Goal: Transaction & Acquisition: Purchase product/service

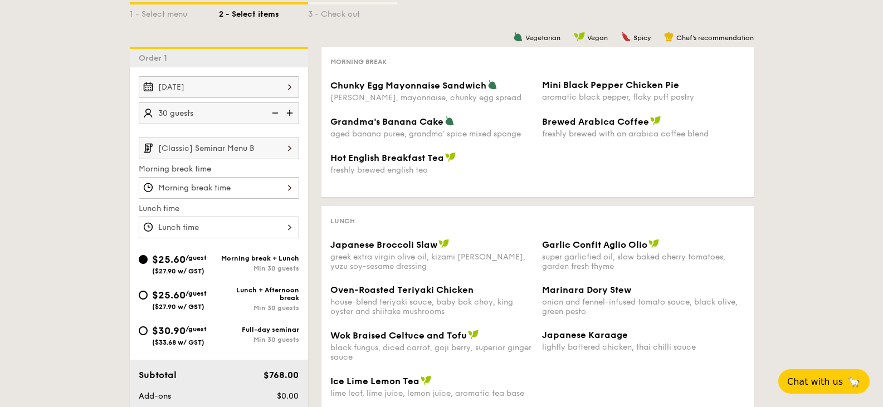
scroll to position [223, 0]
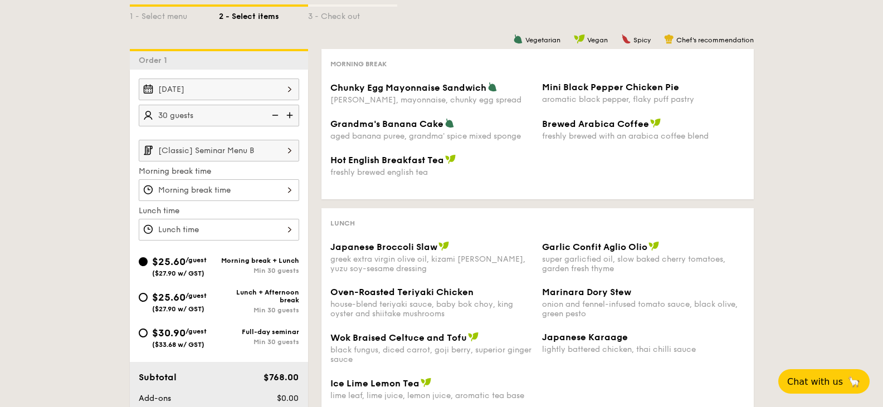
click at [240, 153] on input "[Classic] Seminar Menu B" at bounding box center [219, 151] width 160 height 22
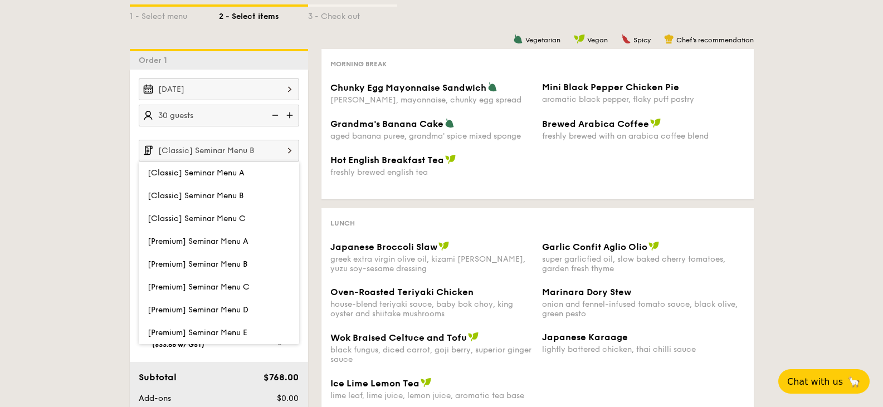
click at [307, 180] on div "Aug 20, 2025 30 guests [Classic] Seminar Menu B [Classic] Seminar Menu A [Class…" at bounding box center [219, 160] width 178 height 162
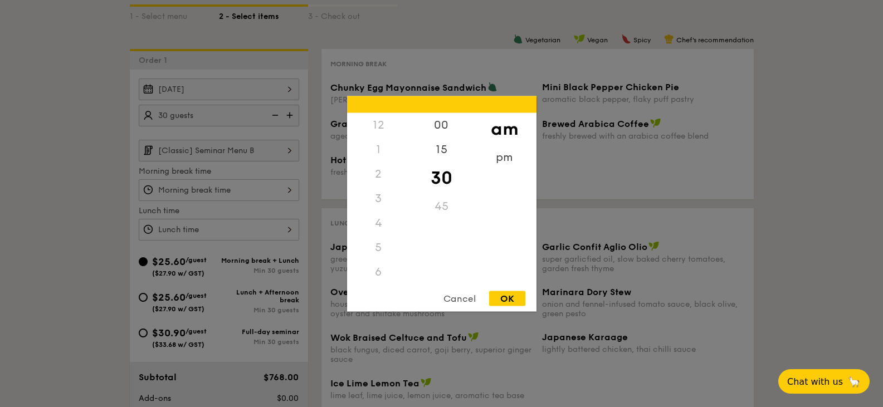
scroll to position [123, 0]
click at [268, 193] on div "12 1 2 3 4 5 6 7 8 9 10 11 00 15 30 45 am pm Cancel OK" at bounding box center [219, 190] width 160 height 22
click at [90, 211] on div at bounding box center [441, 203] width 883 height 407
click at [202, 192] on div "12 1 2 3 4 5 6 7 8 9 10 11 00 15 30 45 am pm Cancel OK" at bounding box center [219, 190] width 160 height 22
drag, startPoint x: 386, startPoint y: 192, endPoint x: 383, endPoint y: 229, distance: 36.9
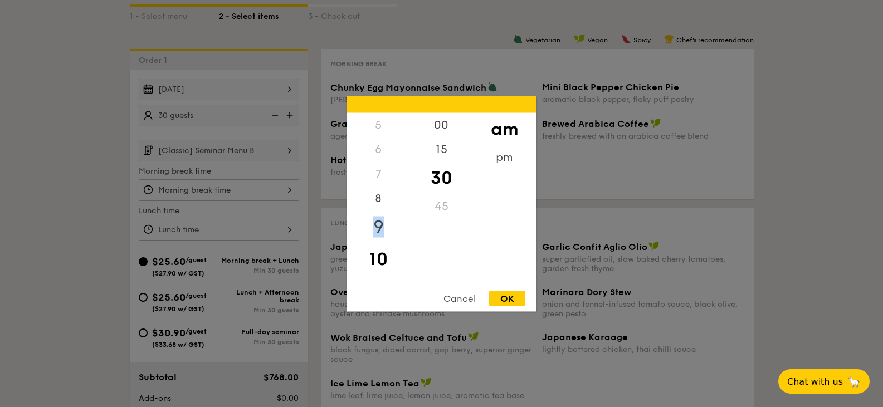
click at [383, 229] on div "12 1 2 3 4 5 6 7 8 9 10 11" at bounding box center [378, 198] width 63 height 170
click at [383, 229] on div "9" at bounding box center [378, 227] width 63 height 32
click at [444, 124] on div "00" at bounding box center [441, 129] width 63 height 32
click at [506, 297] on div "OK" at bounding box center [507, 298] width 36 height 15
type input "9:00AM"
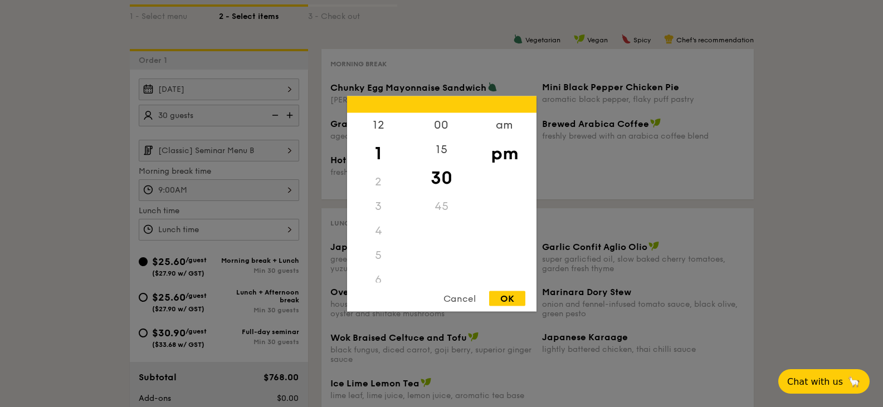
click at [212, 228] on div "12 1 2 3 4 5 6 7 8 9 10 11 00 15 30 45 am pm Cancel OK" at bounding box center [219, 230] width 160 height 22
click at [373, 124] on div "12" at bounding box center [378, 129] width 63 height 32
click at [434, 125] on div "00" at bounding box center [441, 129] width 63 height 32
click at [517, 300] on div "OK" at bounding box center [507, 298] width 36 height 15
type input "12:00PM"
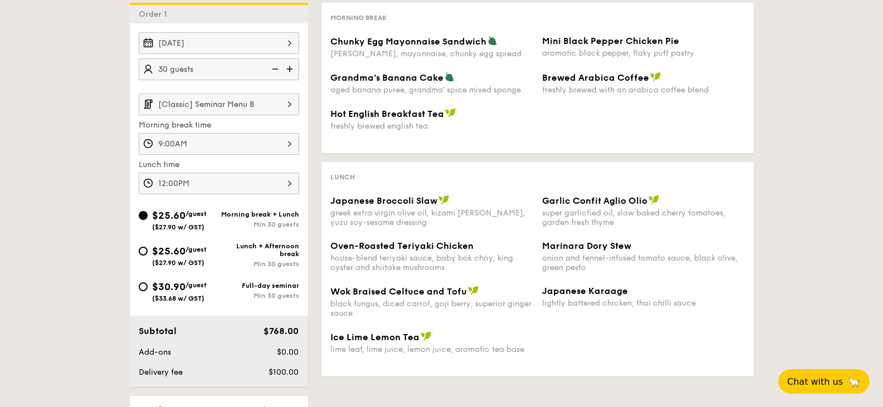
scroll to position [278, 0]
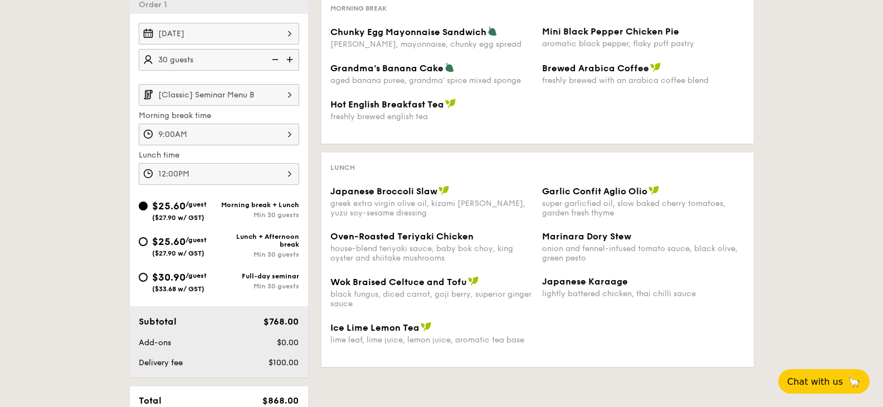
click at [189, 96] on input "[Classic] Seminar Menu B" at bounding box center [219, 95] width 160 height 22
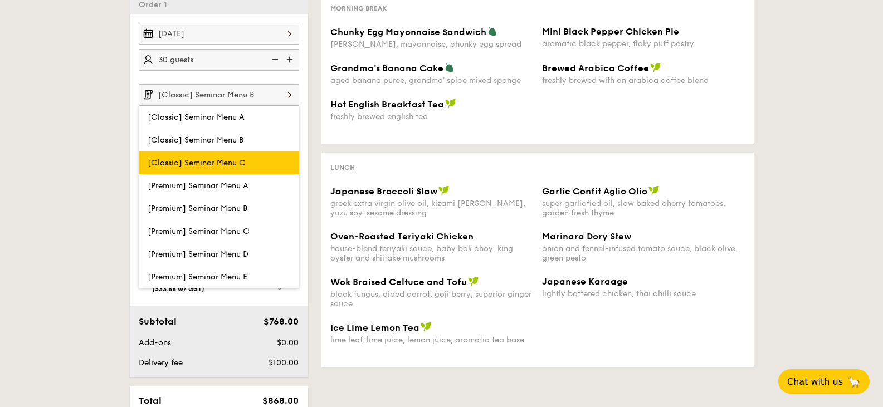
click at [188, 161] on span "[Classic] Seminar Menu C" at bounding box center [197, 162] width 98 height 9
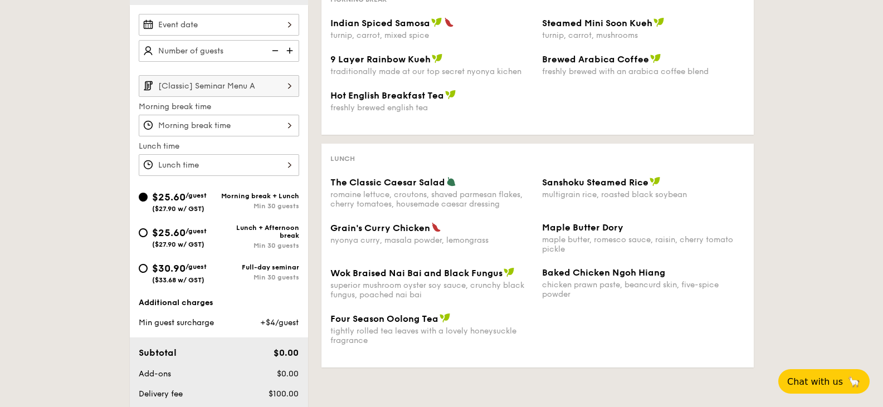
scroll to position [257, 0]
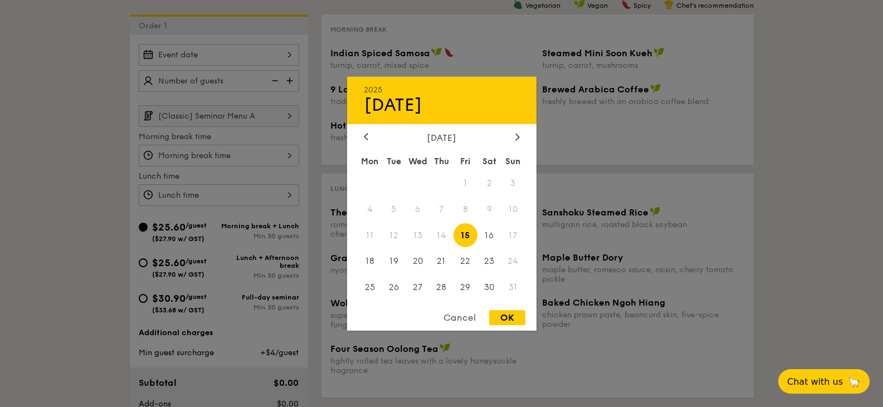
click at [240, 63] on div "2025 Aug [DATE] Tue Wed Thu Fri Sat Sun 1 2 3 4 5 6 7 8 9 10 11 12 13 14 15 16 …" at bounding box center [219, 55] width 160 height 22
click at [442, 262] on span "21" at bounding box center [441, 262] width 24 height 24
click at [521, 324] on div "OK" at bounding box center [507, 317] width 36 height 15
type input "[DATE]"
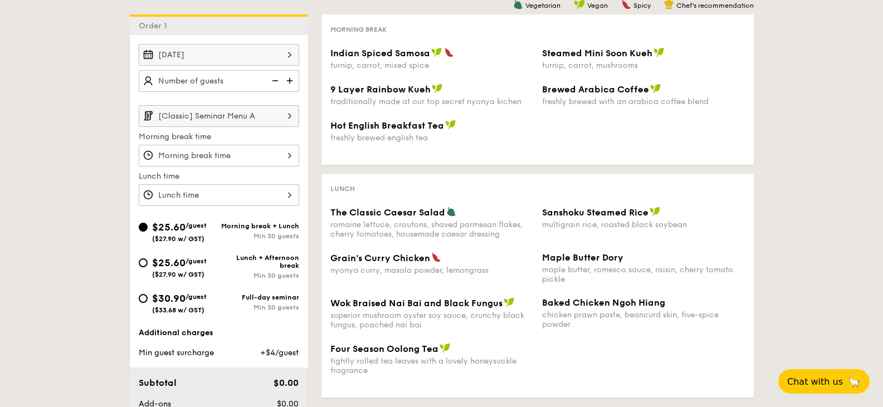
click at [218, 167] on div "[Classic] Seminar Menu A Morning break time Lunch time" at bounding box center [219, 155] width 160 height 101
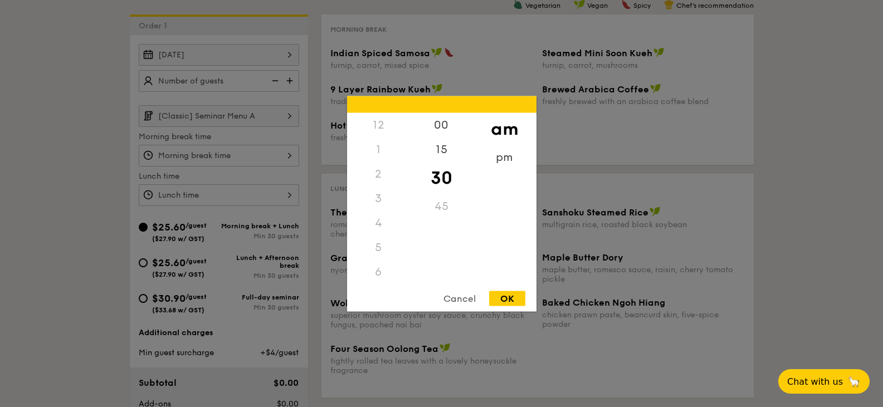
click at [221, 157] on div "12 1 2 3 4 5 6 7 8 9 10 11 00 15 30 45 am pm Cancel OK" at bounding box center [219, 156] width 160 height 22
click at [368, 197] on div "8" at bounding box center [378, 202] width 63 height 32
click at [501, 299] on div "OK" at bounding box center [507, 298] width 36 height 15
type input "8:30AM"
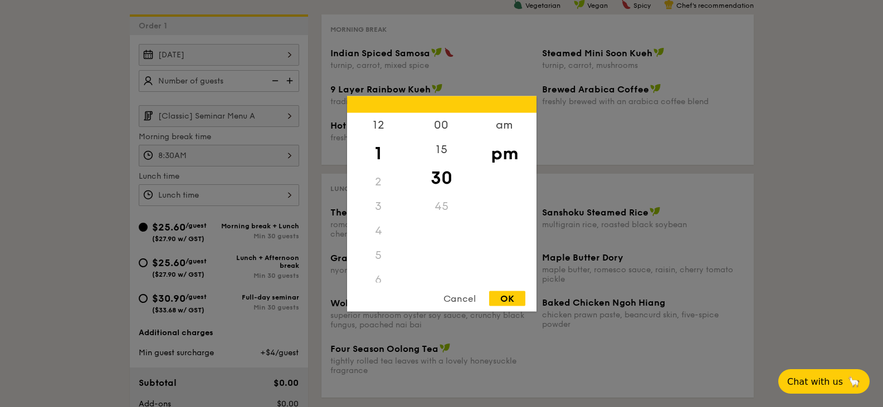
click at [215, 197] on div "12 1 2 3 4 5 6 7 8 9 10 11 00 15 30 45 am pm Cancel OK" at bounding box center [219, 195] width 160 height 22
click at [372, 120] on div "12" at bounding box center [378, 129] width 63 height 32
click at [438, 129] on div "00" at bounding box center [441, 129] width 63 height 32
click at [516, 303] on div "OK" at bounding box center [507, 298] width 36 height 15
type input "12:00PM"
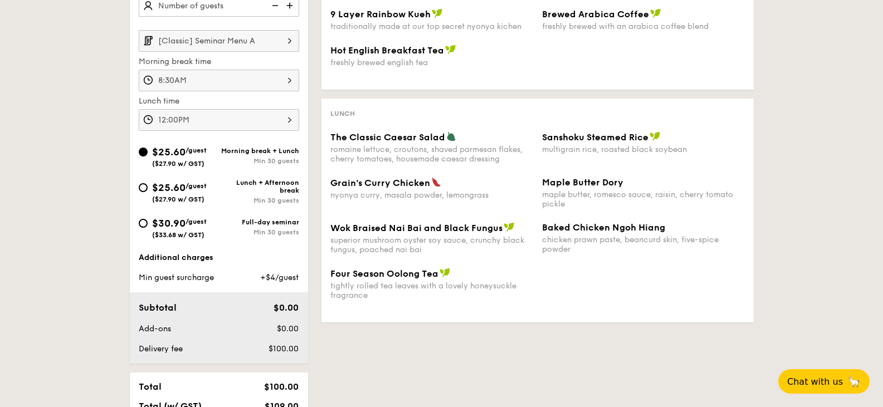
scroll to position [313, 0]
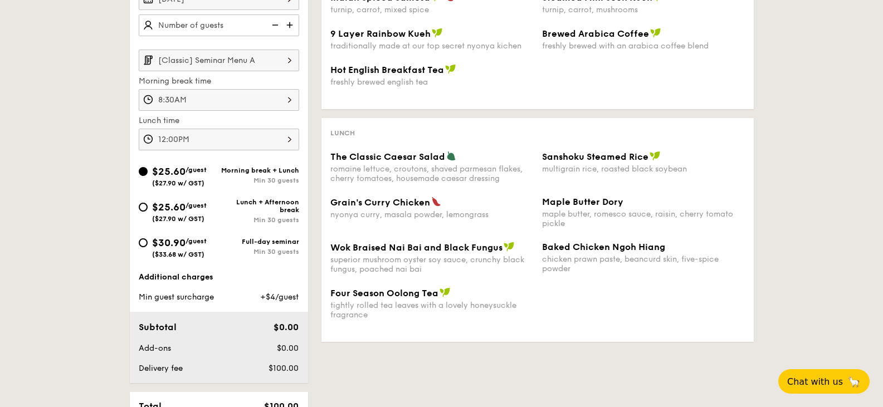
click at [260, 53] on input "[Classic] Seminar Menu A" at bounding box center [219, 61] width 160 height 22
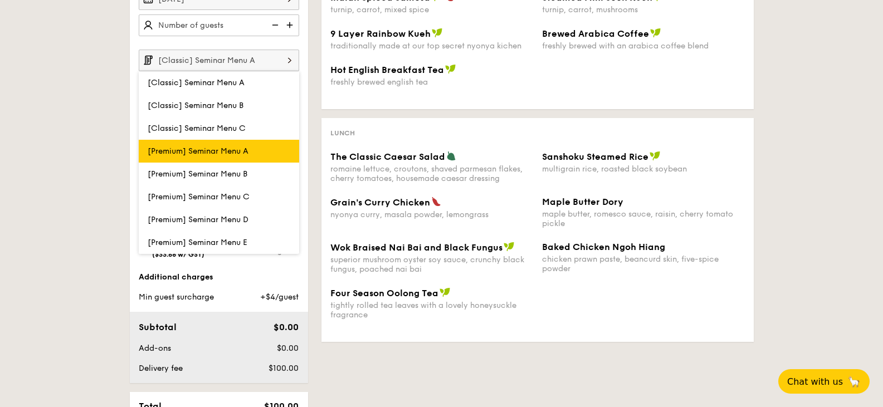
click at [211, 155] on span "[Premium] Seminar Menu A" at bounding box center [198, 150] width 101 height 9
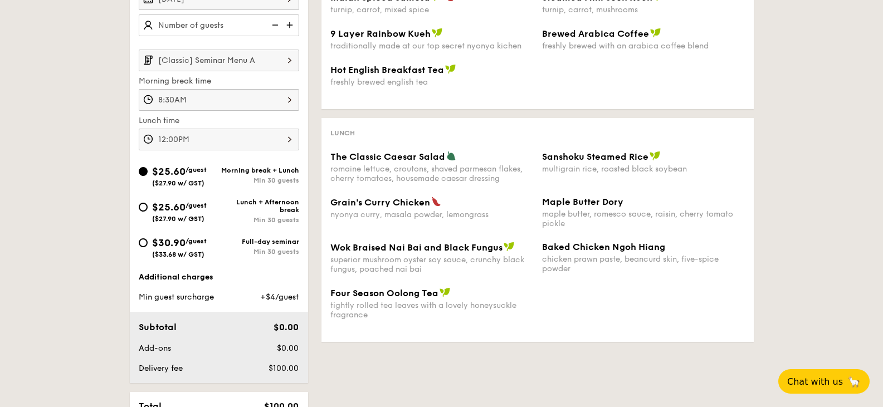
click at [264, 58] on input "[Classic] Seminar Menu A" at bounding box center [219, 61] width 160 height 22
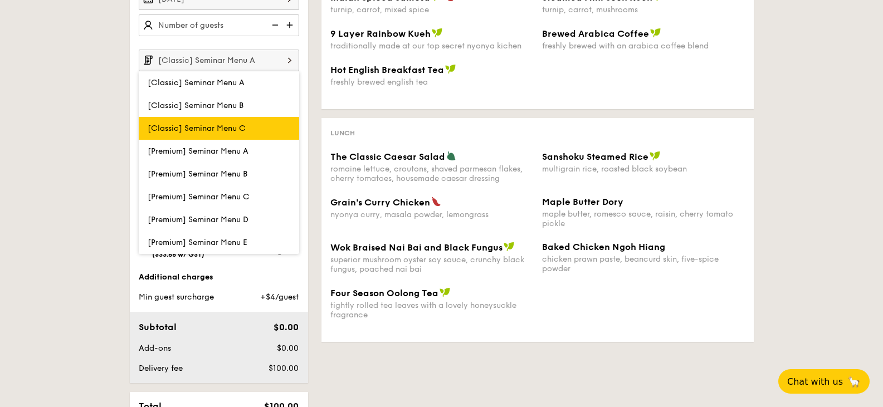
click at [234, 130] on span "[Classic] Seminar Menu C" at bounding box center [197, 128] width 98 height 9
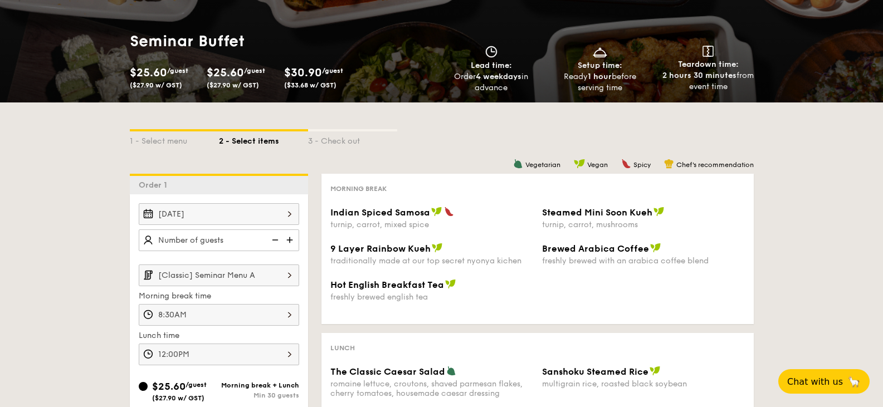
scroll to position [223, 0]
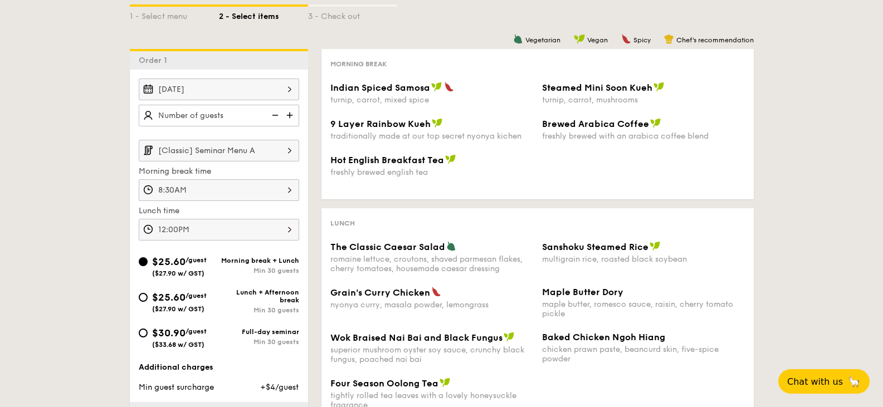
click at [229, 147] on input "[Classic] Seminar Menu A" at bounding box center [219, 151] width 160 height 22
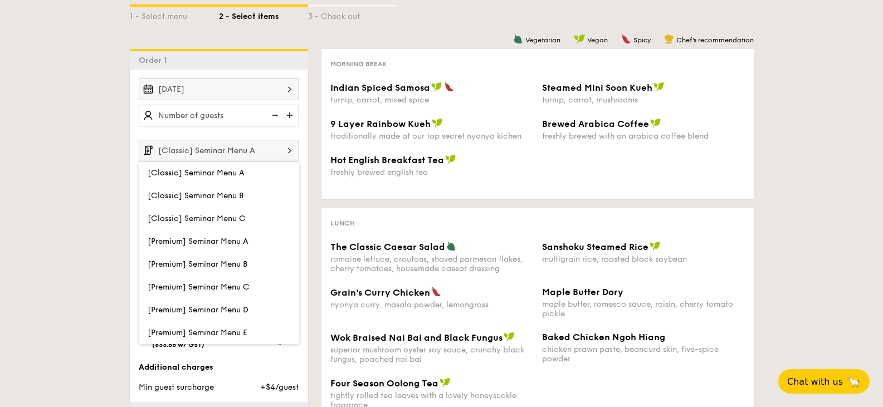
click at [291, 114] on img at bounding box center [290, 115] width 17 height 21
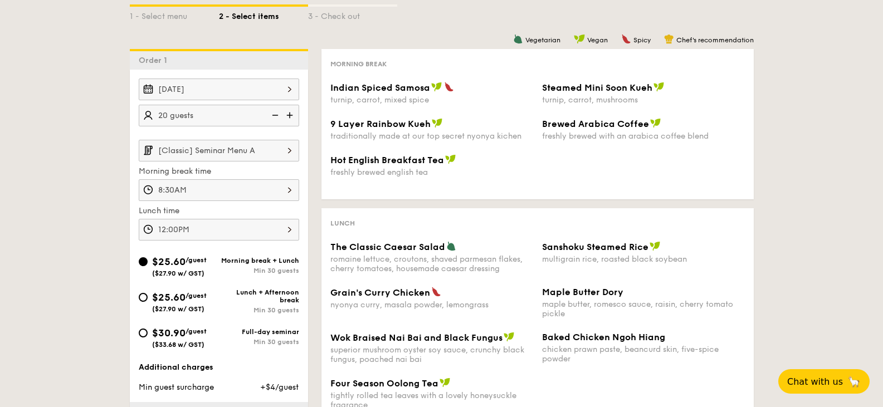
click at [291, 114] on img at bounding box center [290, 115] width 17 height 21
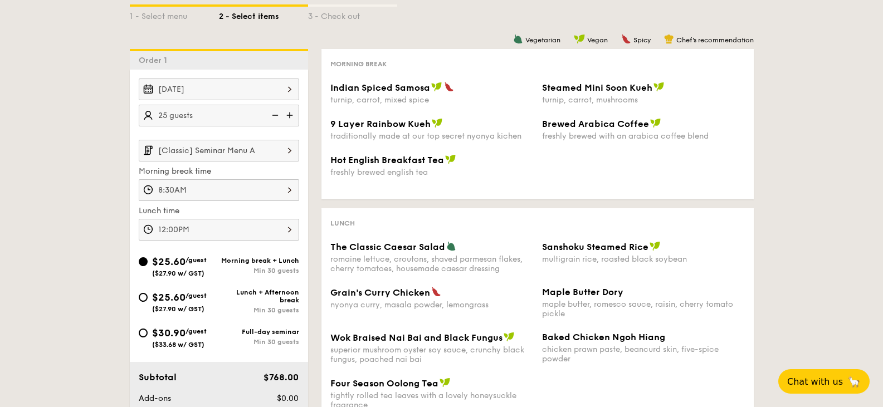
type input "30 guests"
click at [257, 160] on input "[Classic] Seminar Menu A" at bounding box center [219, 151] width 160 height 22
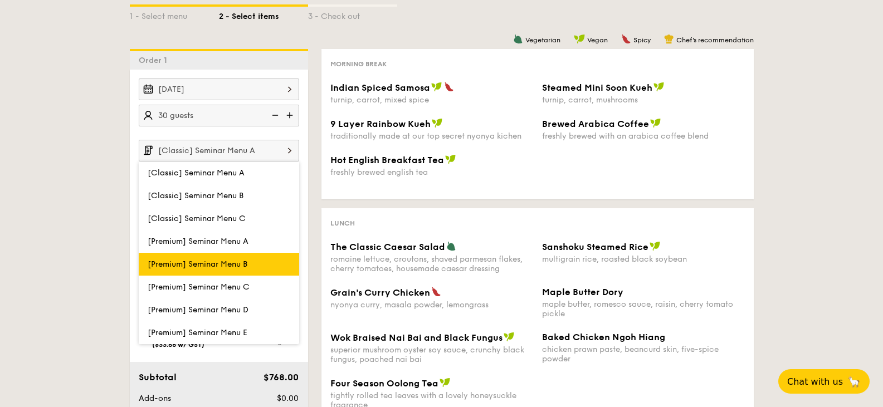
click at [236, 265] on span "[Premium] Seminar Menu B" at bounding box center [198, 264] width 100 height 9
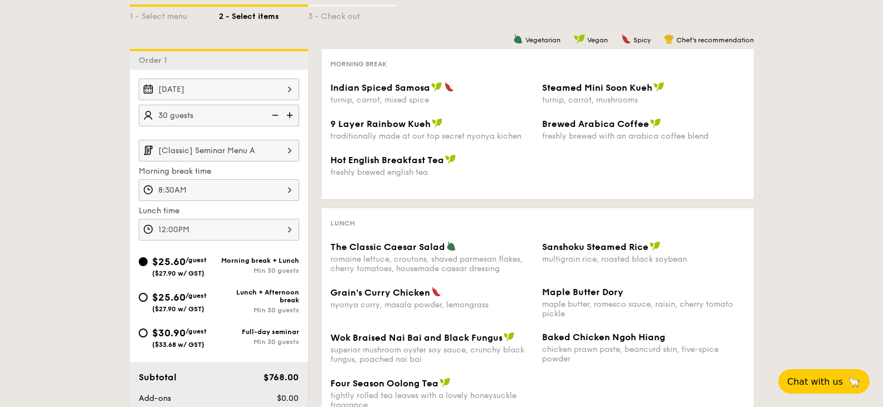
click at [278, 158] on input "[Classic] Seminar Menu A" at bounding box center [219, 151] width 160 height 22
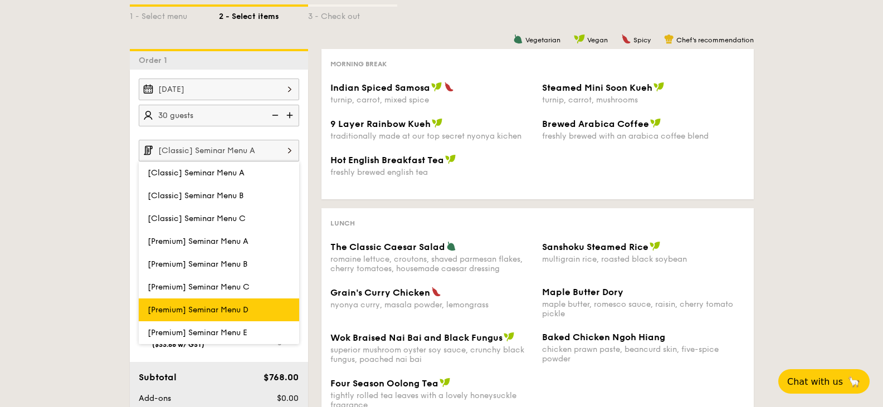
click at [229, 320] on label "[Premium] Seminar Menu D" at bounding box center [219, 310] width 160 height 23
click at [0, 0] on input "[Premium] Seminar Menu D" at bounding box center [0, 0] width 0 height 0
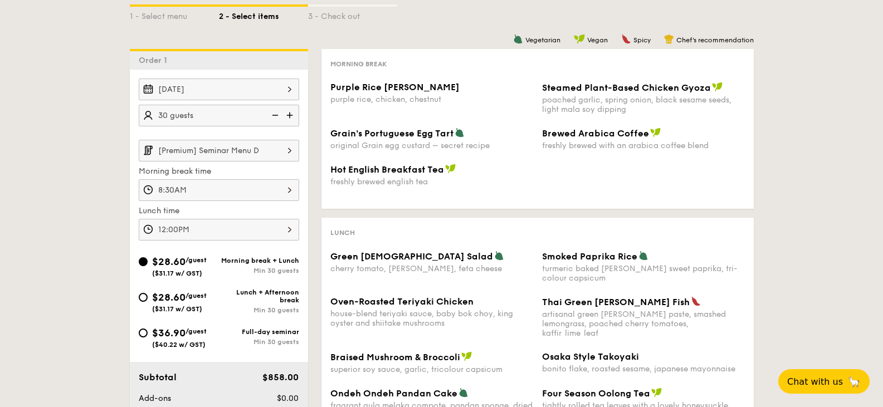
click at [251, 156] on input "[Premium] Seminar Menu D" at bounding box center [219, 151] width 160 height 22
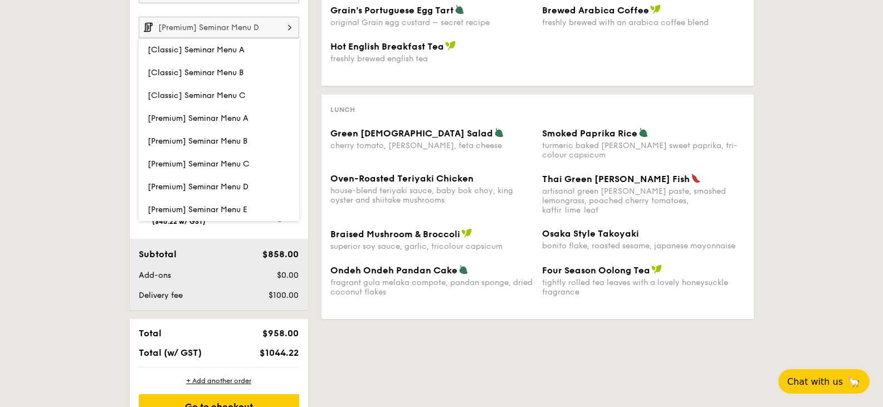
scroll to position [446, 0]
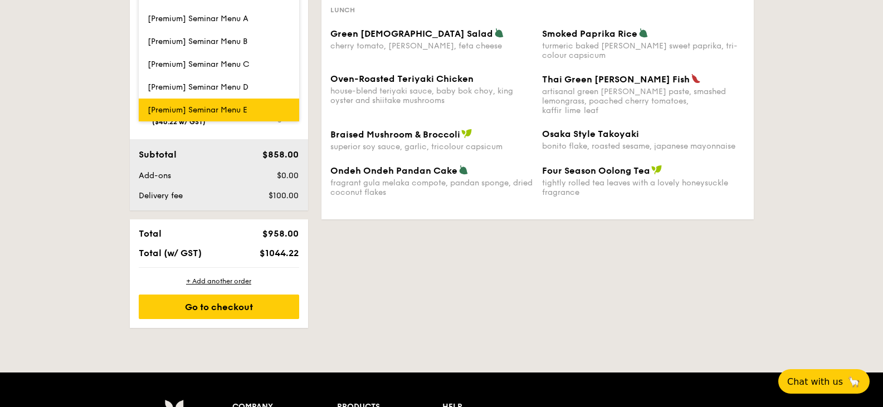
click at [211, 113] on span "[Premium] Seminar Menu E" at bounding box center [198, 109] width 100 height 9
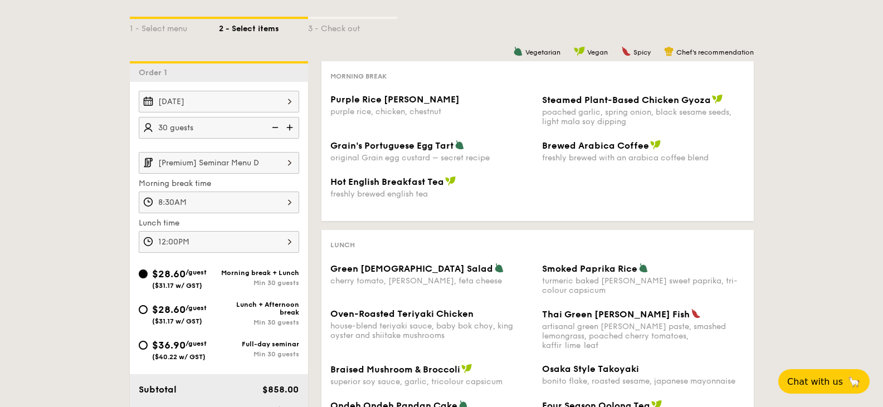
scroll to position [167, 0]
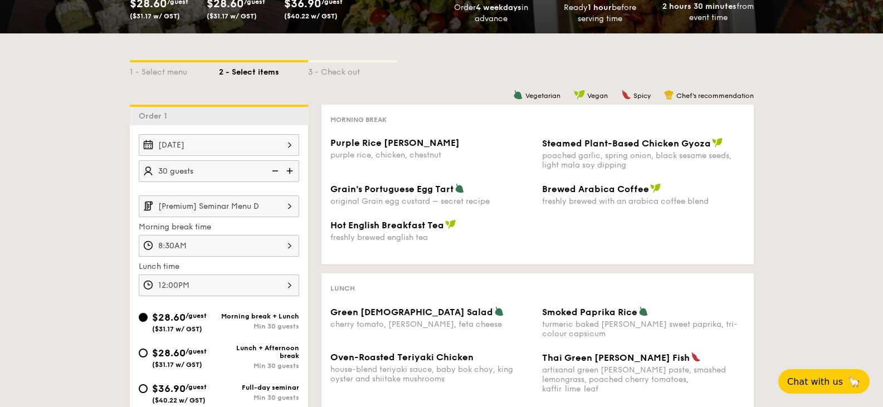
click at [254, 210] on input "[Premium] Seminar Menu D" at bounding box center [219, 207] width 160 height 22
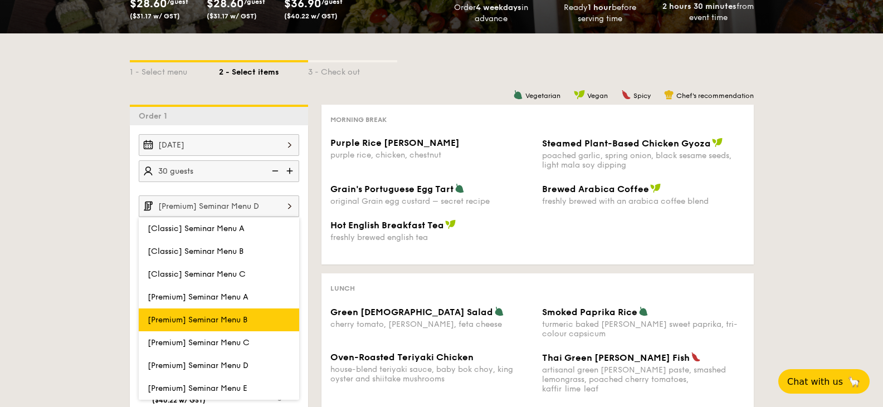
click at [218, 328] on label "[Premium] Seminar Menu B" at bounding box center [219, 320] width 160 height 23
click at [0, 0] on input "[Premium] Seminar Menu B" at bounding box center [0, 0] width 0 height 0
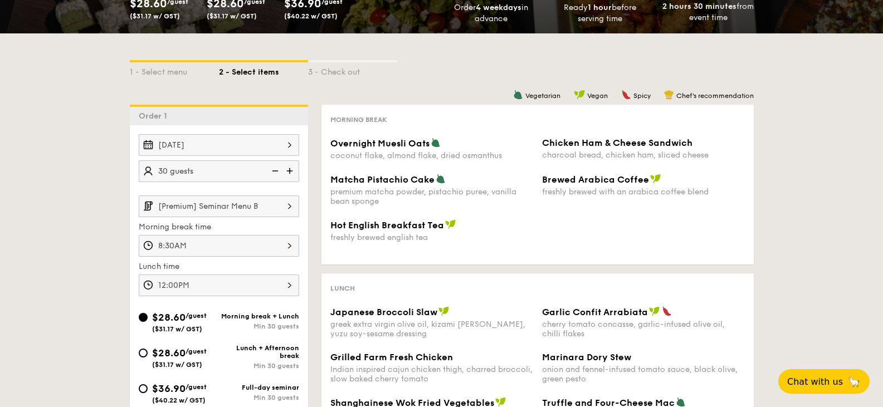
click at [251, 207] on input "[Premium] Seminar Menu B" at bounding box center [219, 207] width 160 height 22
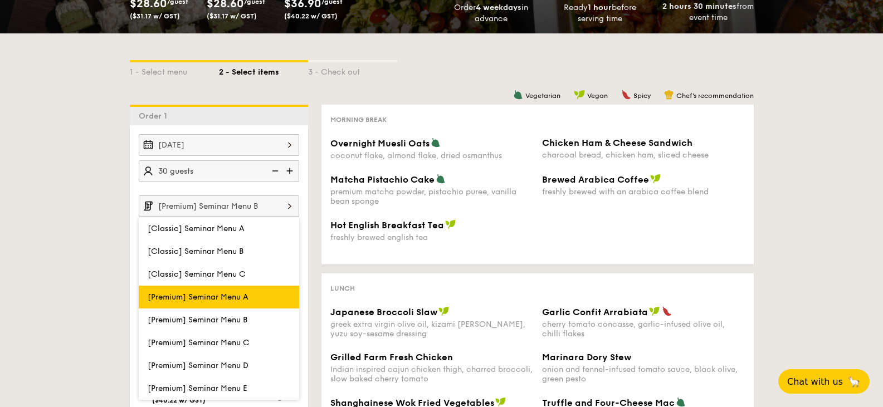
click at [233, 303] on label "[Premium] Seminar Menu A" at bounding box center [219, 297] width 160 height 23
click at [0, 0] on input "[Premium] Seminar Menu A" at bounding box center [0, 0] width 0 height 0
type input "[Premium] Seminar Menu A"
type input "12:00PM"
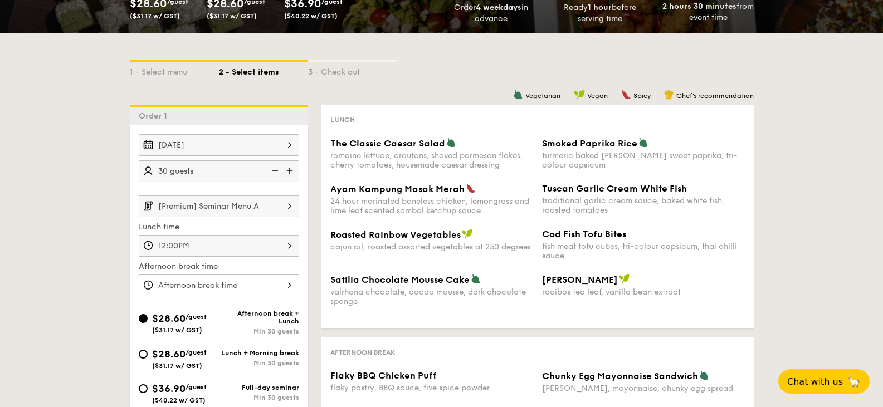
click at [266, 211] on input "[Premium] Seminar Menu A" at bounding box center [219, 207] width 160 height 22
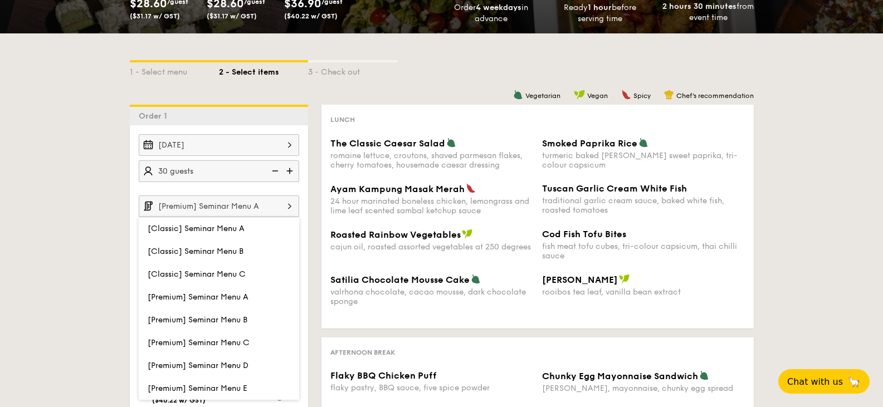
click at [89, 206] on div "1 - Select menu 2 - Select items 3 - Check out Order 1 [DATE] 30 guests [Premiu…" at bounding box center [441, 319] width 883 height 573
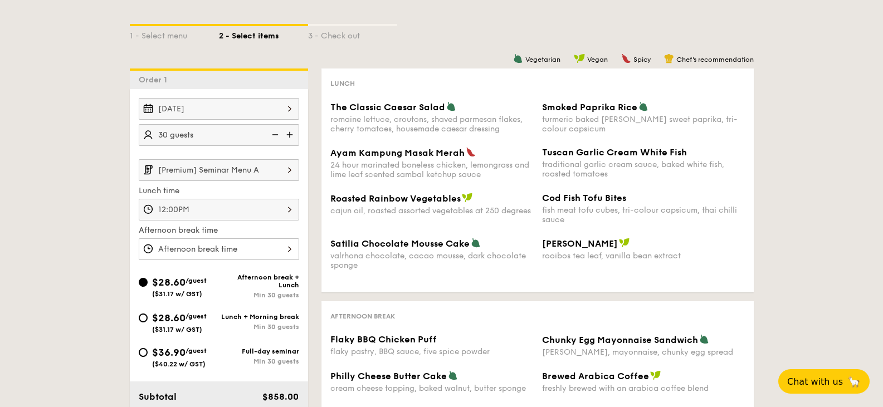
scroll to position [223, 0]
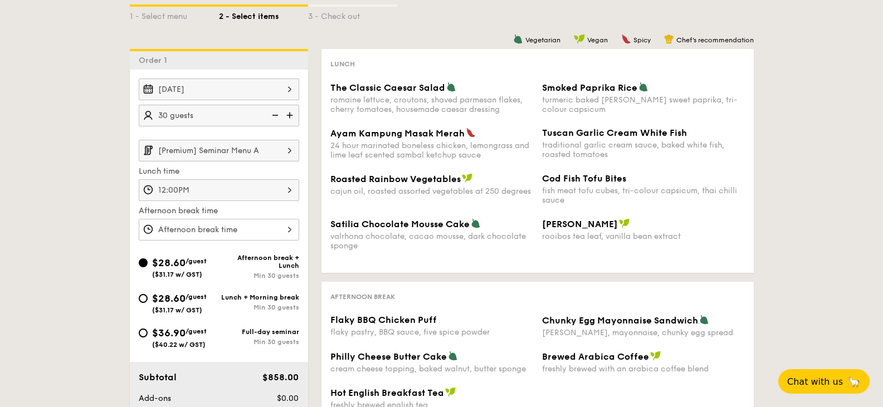
click at [285, 304] on div "Min 30 guests" at bounding box center [259, 308] width 80 height 8
click at [148, 303] on input "$28.60 /guest ($31.17 w/ GST) Lunch + Morning break Min 30 guests" at bounding box center [143, 298] width 9 height 9
radio input "true"
type input "8:30AM"
type input "12:00PM"
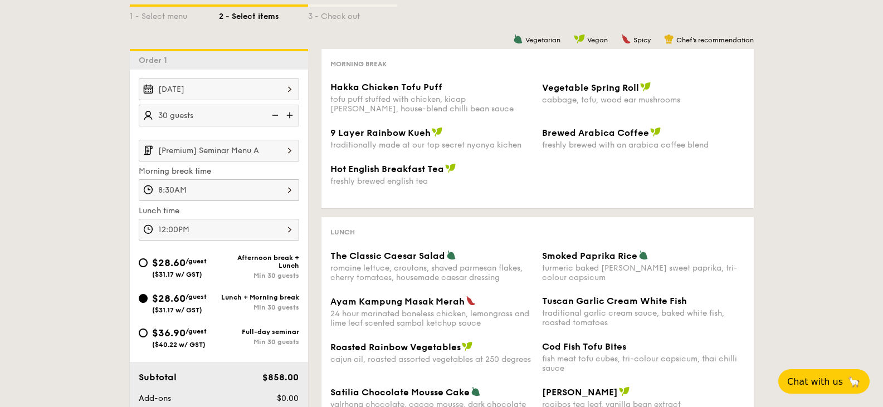
click at [256, 155] on input "[Premium] Seminar Menu A" at bounding box center [219, 151] width 160 height 22
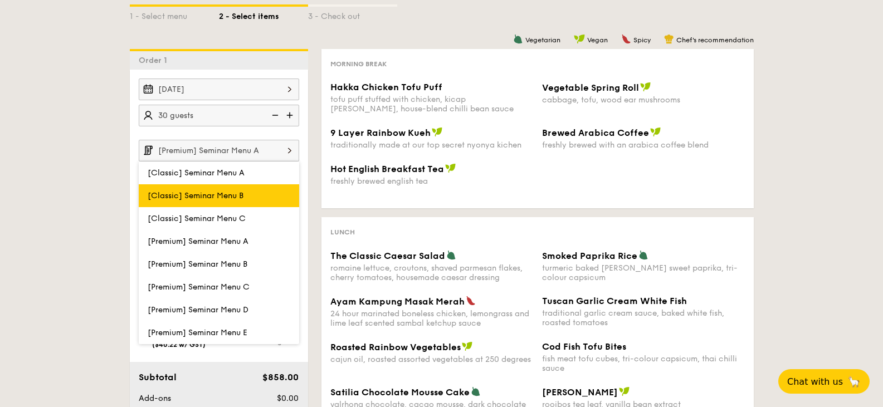
click at [241, 202] on label "[Classic] Seminar Menu B" at bounding box center [219, 195] width 160 height 23
click at [0, 0] on input "[Classic] Seminar Menu B" at bounding box center [0, 0] width 0 height 0
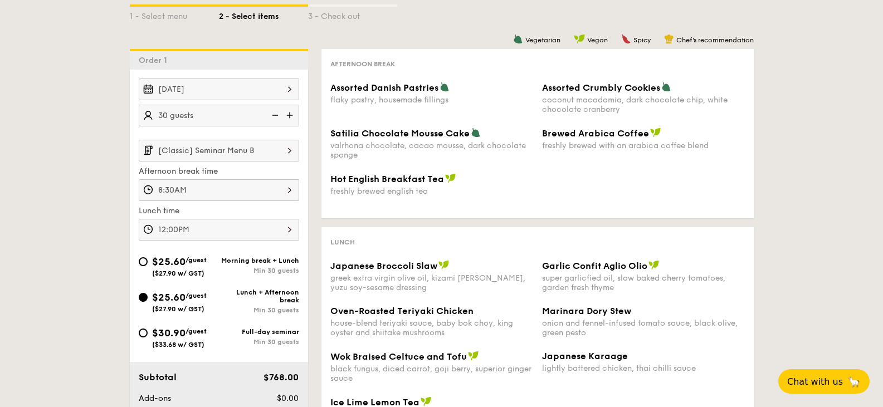
click at [251, 148] on input "[Classic] Seminar Menu B" at bounding box center [219, 151] width 160 height 22
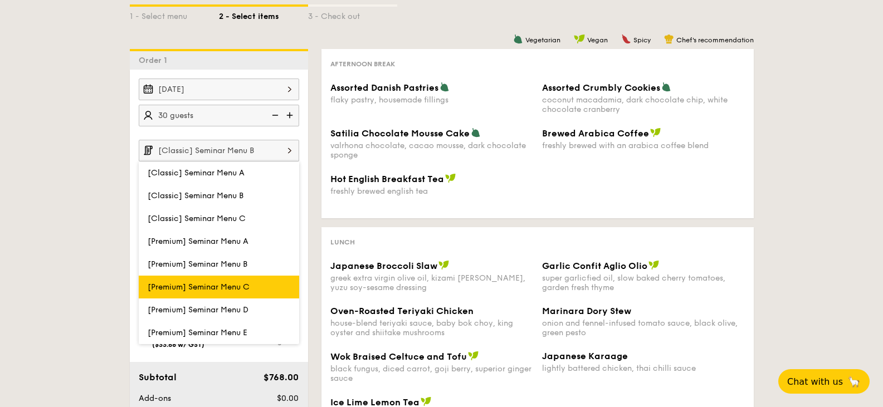
click at [228, 289] on span "[Premium] Seminar Menu C" at bounding box center [199, 286] width 102 height 9
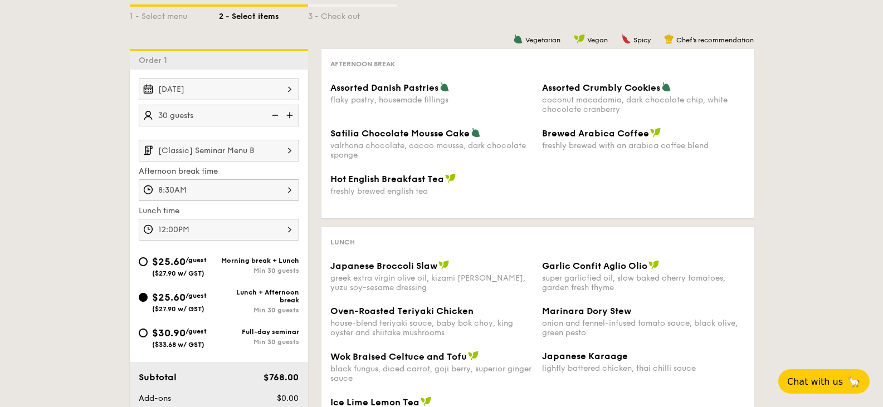
click at [217, 304] on div "$25.60 /guest ($27.90 w/ GST)" at bounding box center [179, 301] width 80 height 23
click at [148, 302] on input "$25.60 /guest ($27.90 w/ GST) Lunch + Afternoon break Min 30 guests" at bounding box center [143, 297] width 9 height 9
click at [210, 153] on input "[Classic] Seminar Menu B" at bounding box center [219, 151] width 160 height 22
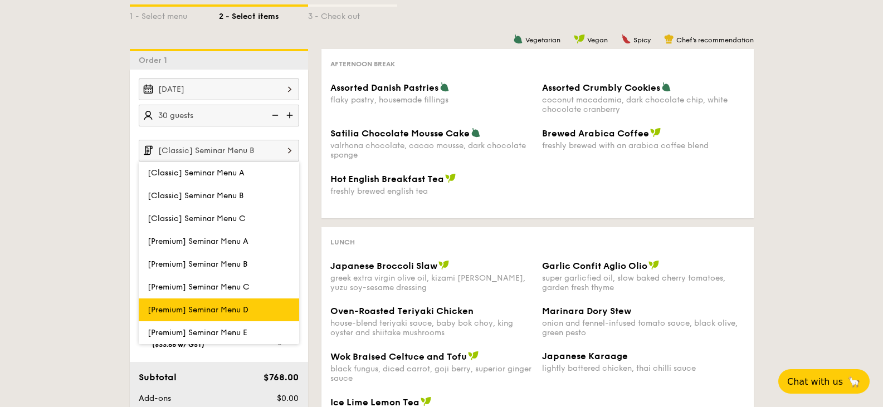
click at [208, 304] on label "[Premium] Seminar Menu D" at bounding box center [219, 310] width 160 height 23
click at [0, 0] on input "[Premium] Seminar Menu D" at bounding box center [0, 0] width 0 height 0
type input "[Premium] Seminar Menu D"
type input "12:00PM"
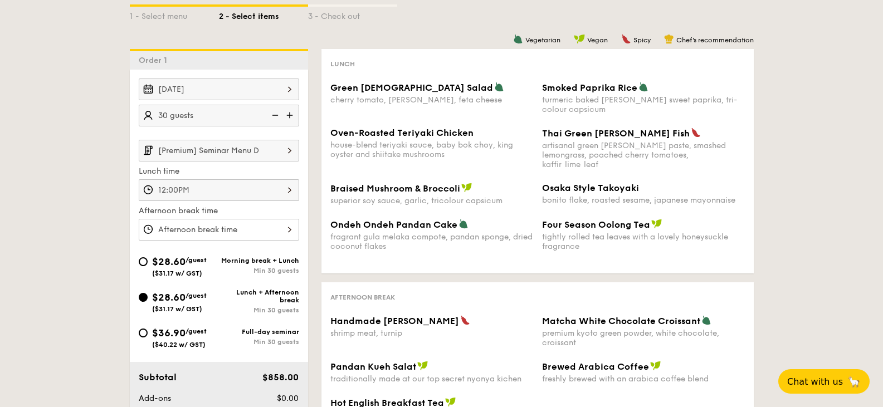
click at [285, 264] on div "Morning break + Lunch" at bounding box center [259, 261] width 80 height 8
click at [148, 264] on input "$28.60 /guest ($31.17 w/ GST) Morning break + Lunch Min 30 guests" at bounding box center [143, 261] width 9 height 9
radio input "true"
type input "8:30AM"
type input "12:00PM"
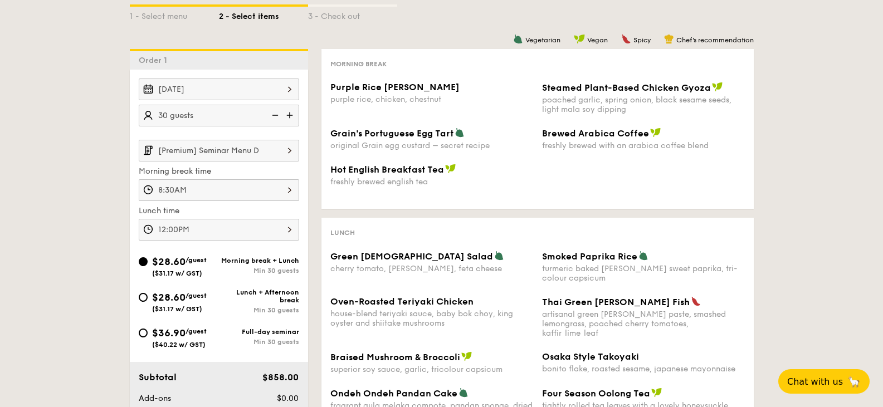
click at [260, 155] on input "[Premium] Seminar Menu D" at bounding box center [219, 151] width 160 height 22
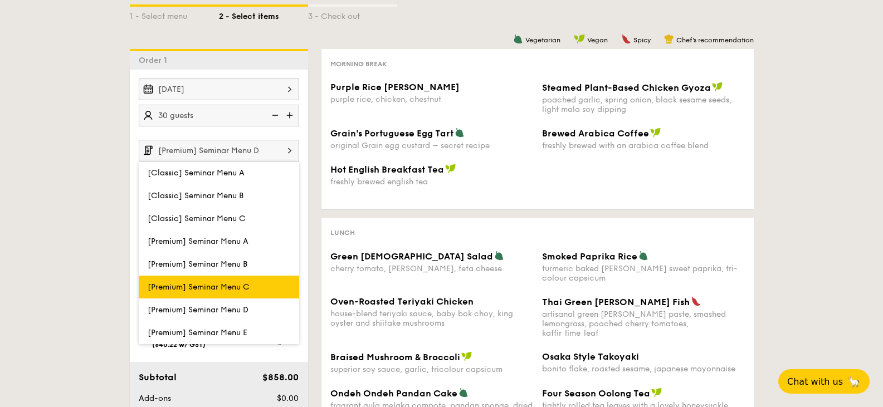
click at [211, 292] on label "[Premium] Seminar Menu C" at bounding box center [219, 287] width 160 height 23
click at [0, 0] on input "[Premium] Seminar Menu C" at bounding box center [0, 0] width 0 height 0
type input "[Premium] Seminar Menu C"
type input "12:00PM"
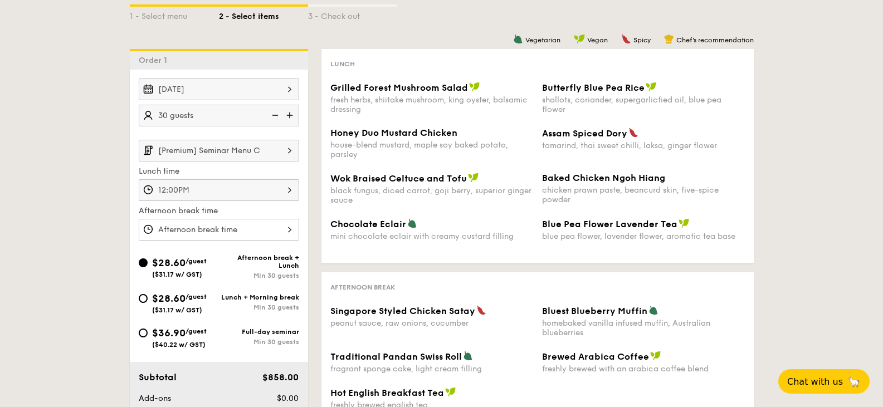
click at [252, 297] on div "Lunch + Morning break" at bounding box center [259, 298] width 80 height 8
click at [148, 297] on input "$28.60 /guest ($31.17 w/ GST) Lunch + Morning break Min 30 guests" at bounding box center [143, 298] width 9 height 9
radio input "true"
type input "8:30AM"
type input "12:00PM"
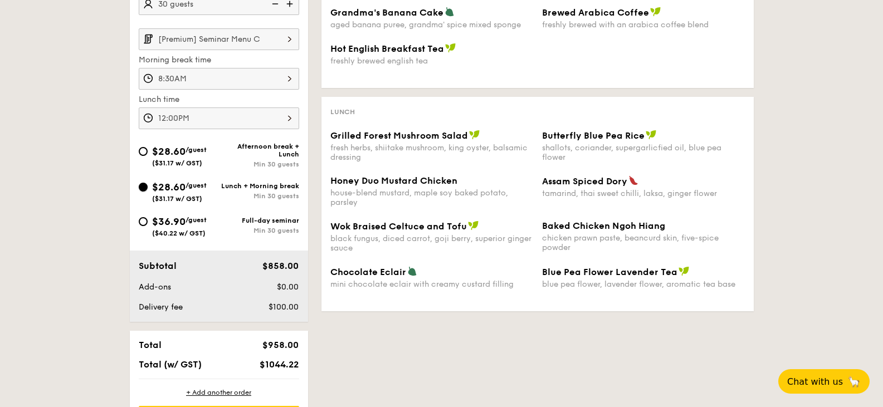
scroll to position [278, 0]
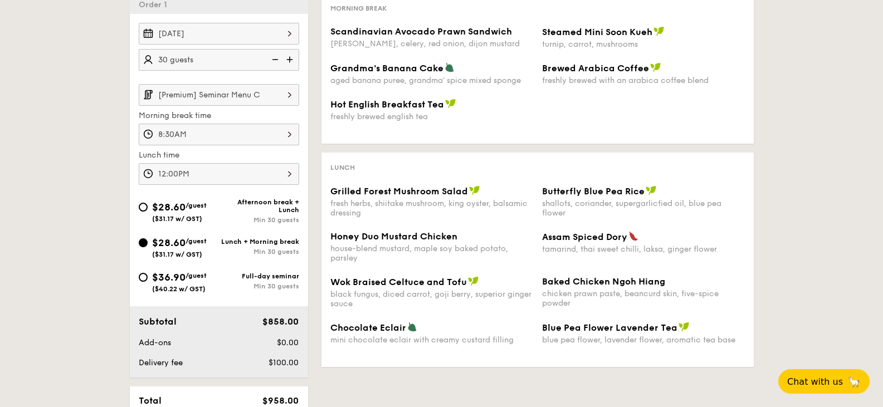
click at [231, 32] on div "[DATE]" at bounding box center [219, 34] width 160 height 22
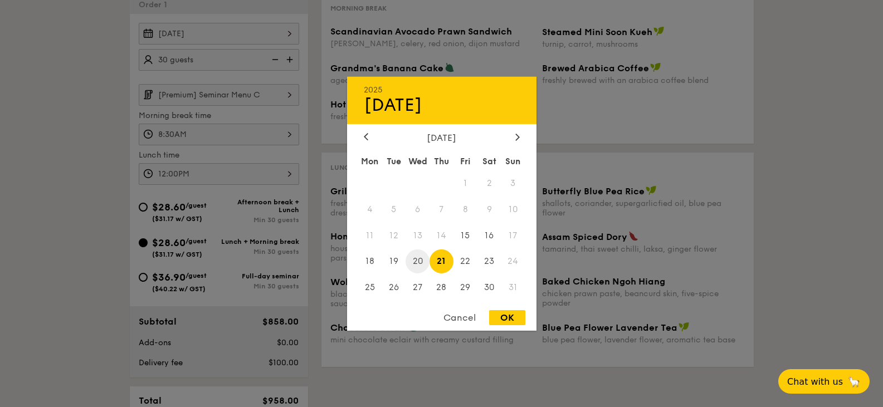
click at [418, 266] on span "20" at bounding box center [417, 262] width 24 height 24
drag, startPoint x: 504, startPoint y: 322, endPoint x: 537, endPoint y: 330, distance: 34.3
click at [505, 322] on div "OK" at bounding box center [507, 317] width 36 height 15
type input "[DATE]"
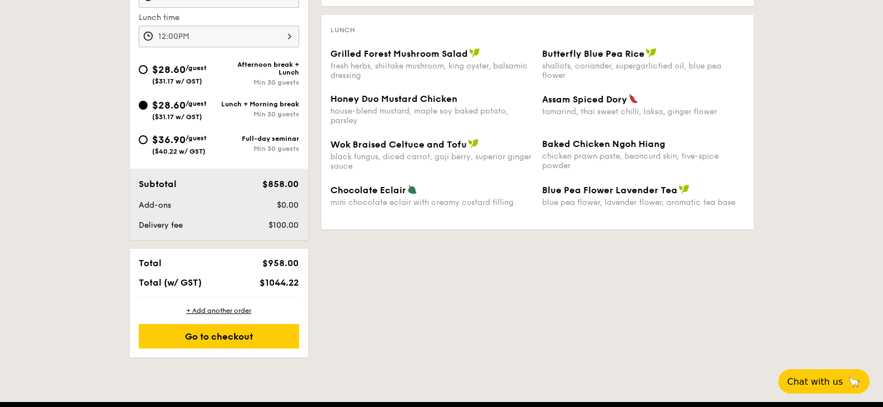
scroll to position [446, 0]
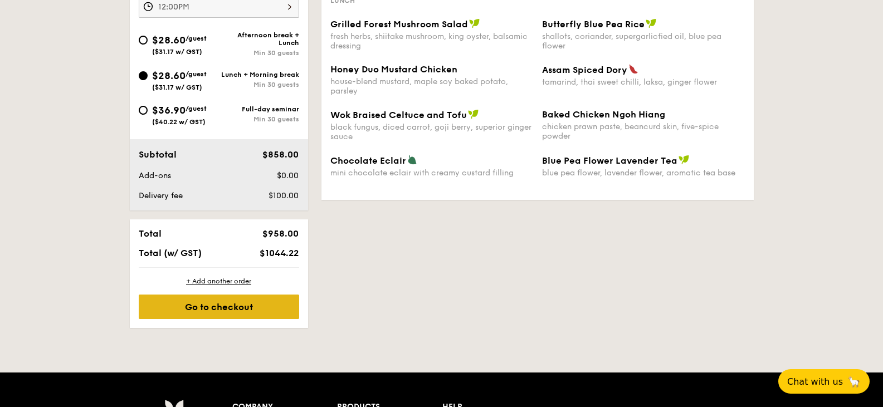
click at [227, 307] on div "Go to checkout" at bounding box center [219, 307] width 160 height 25
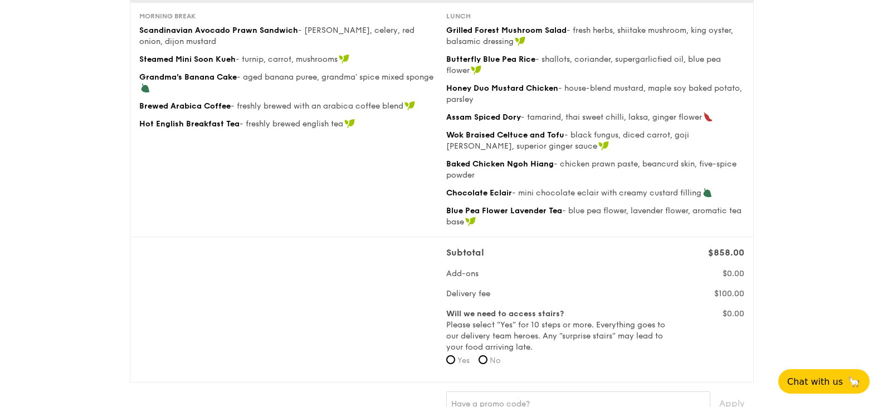
scroll to position [167, 0]
click at [486, 363] on input "No" at bounding box center [482, 358] width 9 height 9
radio input "true"
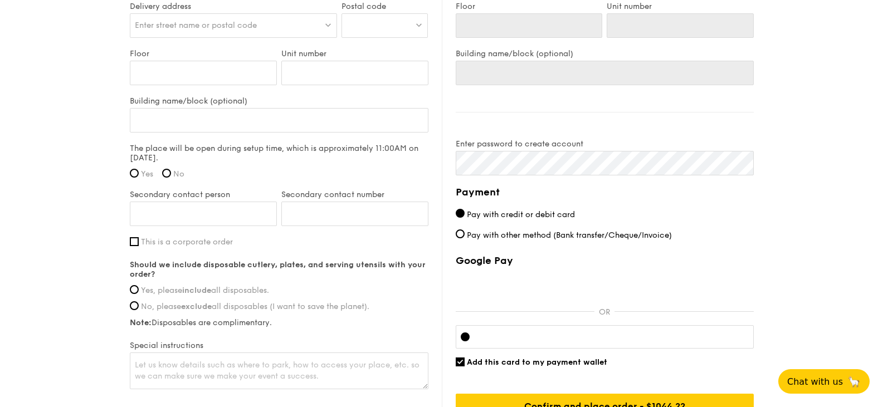
scroll to position [921, 0]
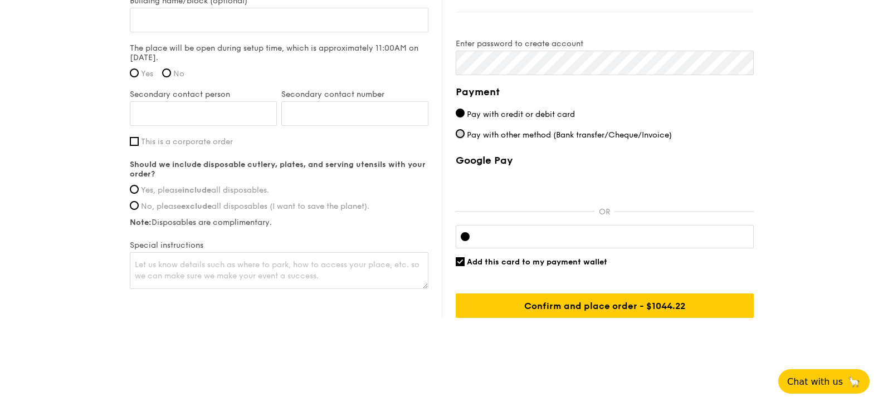
click at [458, 136] on input "Pay with other method (Bank transfer/Cheque/Invoice)" at bounding box center [460, 133] width 9 height 9
radio input "true"
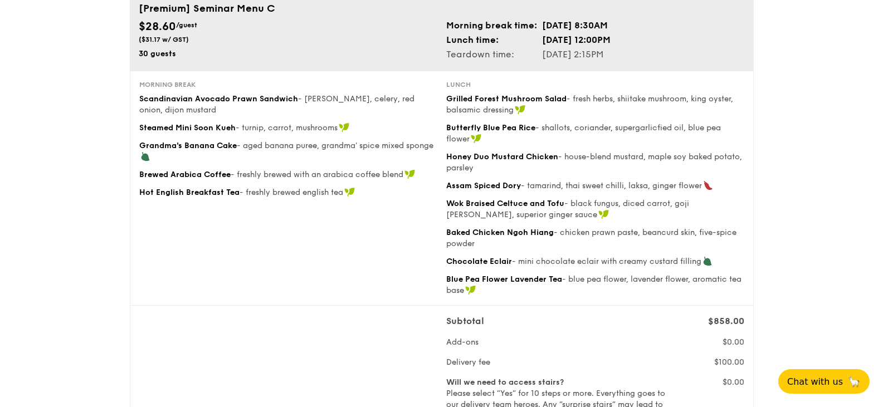
scroll to position [0, 0]
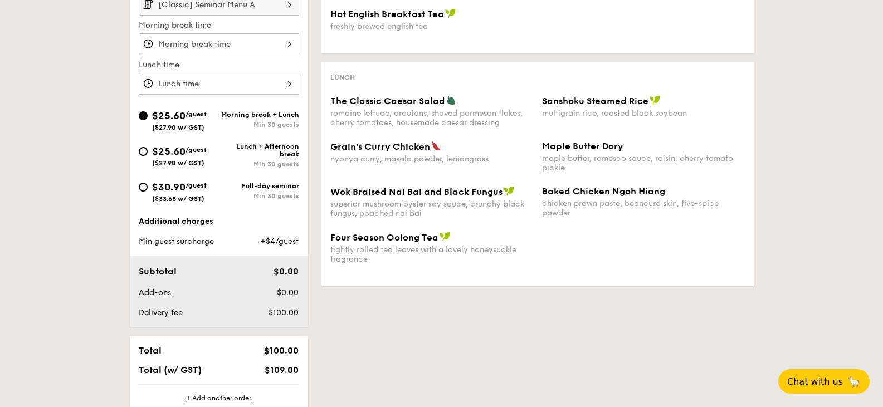
scroll to position [313, 0]
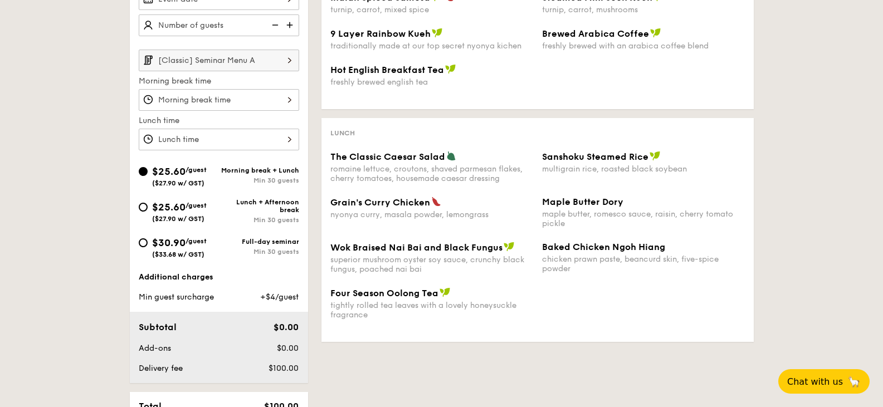
click at [240, 66] on input "[Classic] Seminar Menu A" at bounding box center [219, 61] width 160 height 22
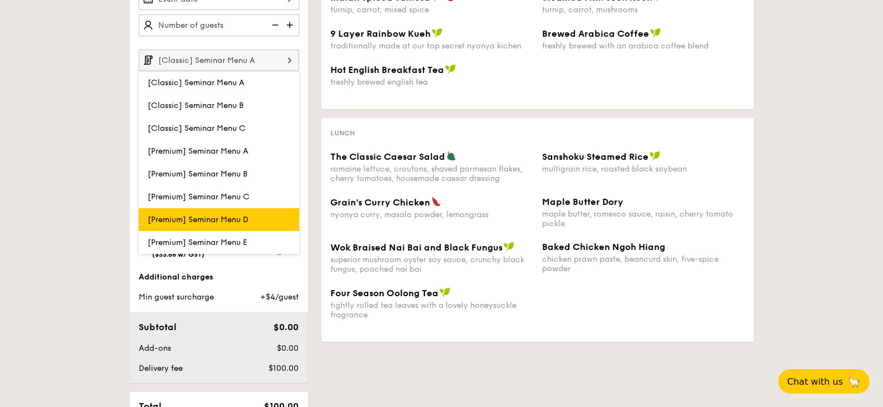
click at [204, 218] on span "[Premium] Seminar Menu D" at bounding box center [198, 219] width 101 height 9
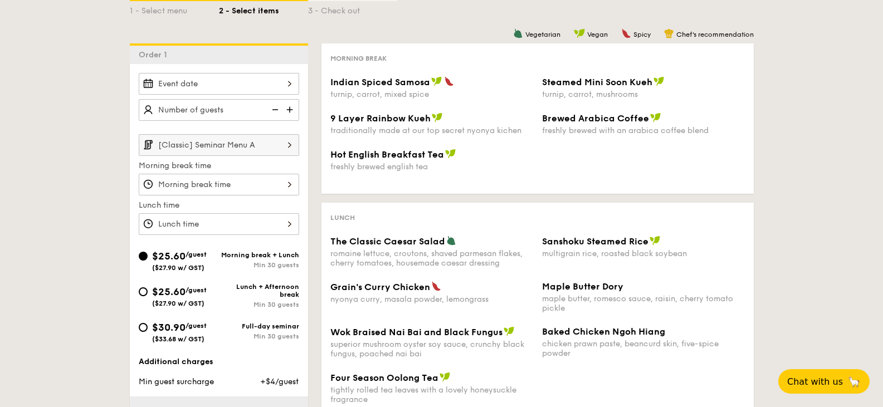
scroll to position [202, 0]
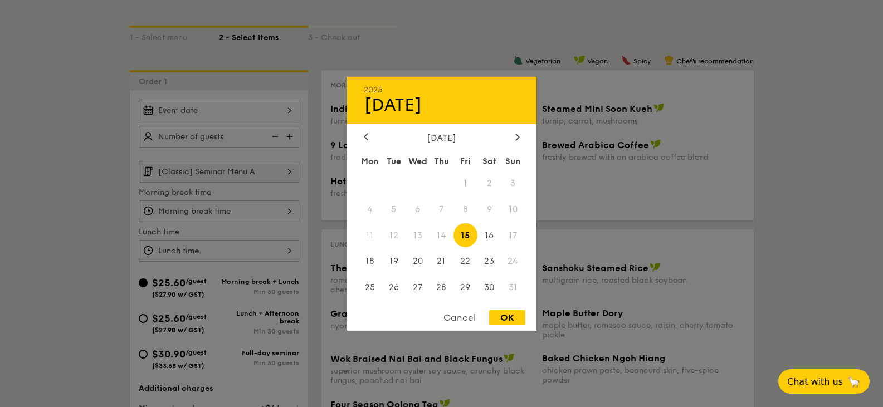
click at [245, 102] on div "2025 Aug [DATE] Tue Wed Thu Fri Sat Sun 1 2 3 4 5 6 7 8 9 10 11 12 13 14 15 16 …" at bounding box center [219, 111] width 160 height 22
click at [421, 261] on span "20" at bounding box center [417, 262] width 24 height 24
click at [507, 317] on div "OK" at bounding box center [507, 317] width 36 height 15
type input "[DATE]"
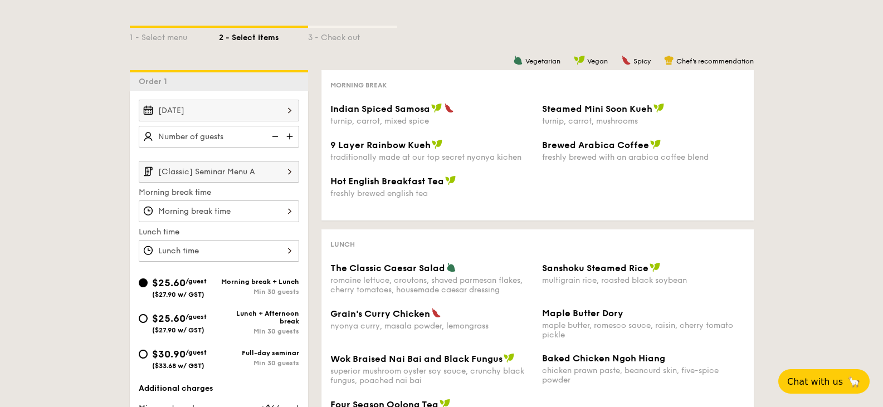
click at [297, 136] on img at bounding box center [290, 136] width 17 height 21
click at [292, 136] on img at bounding box center [290, 136] width 17 height 21
type input "30 guests"
click at [243, 172] on input "[Classic] Seminar Menu A" at bounding box center [219, 172] width 160 height 22
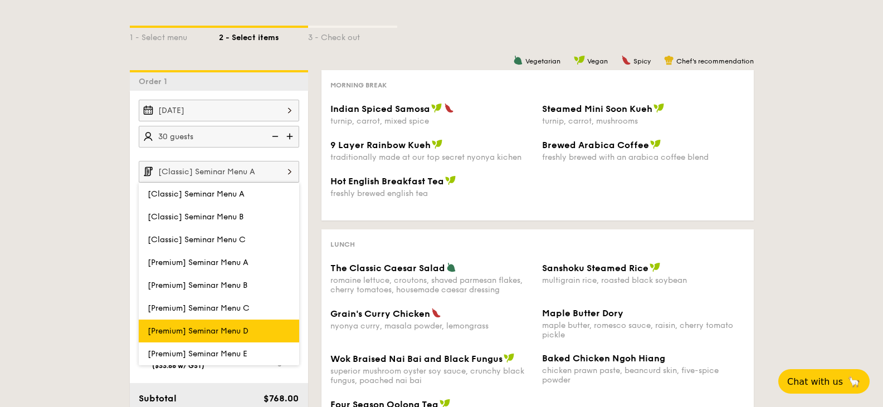
click at [212, 327] on span "[Premium] Seminar Menu D" at bounding box center [198, 330] width 101 height 9
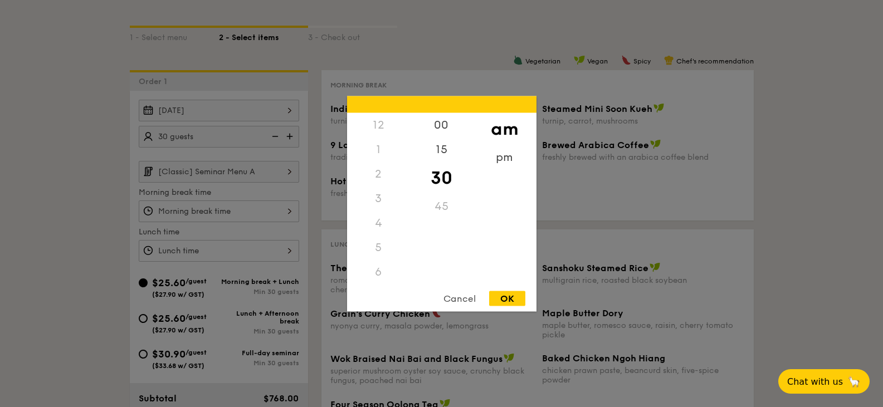
click at [234, 218] on div "12 1 2 3 4 5 6 7 8 9 10 11 00 15 30 45 am pm Cancel OK" at bounding box center [219, 212] width 160 height 22
click at [379, 196] on div "8" at bounding box center [378, 202] width 63 height 32
click at [506, 302] on div "OK" at bounding box center [507, 298] width 36 height 15
type input "8:30AM"
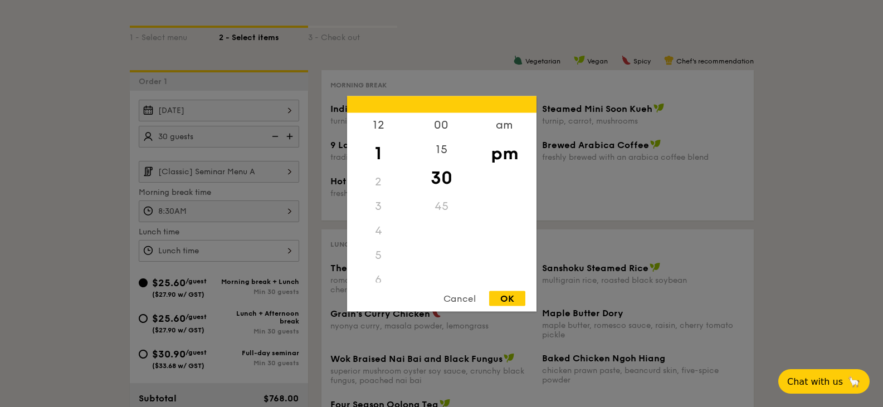
click at [209, 256] on div "12 1 2 3 4 5 6 7 8 9 10 11 00 15 30 45 am pm Cancel OK" at bounding box center [219, 251] width 160 height 22
click at [384, 131] on div "12" at bounding box center [378, 129] width 63 height 32
click at [442, 128] on div "00" at bounding box center [441, 129] width 63 height 32
click at [511, 301] on div "OK" at bounding box center [507, 298] width 36 height 15
type input "12:00PM"
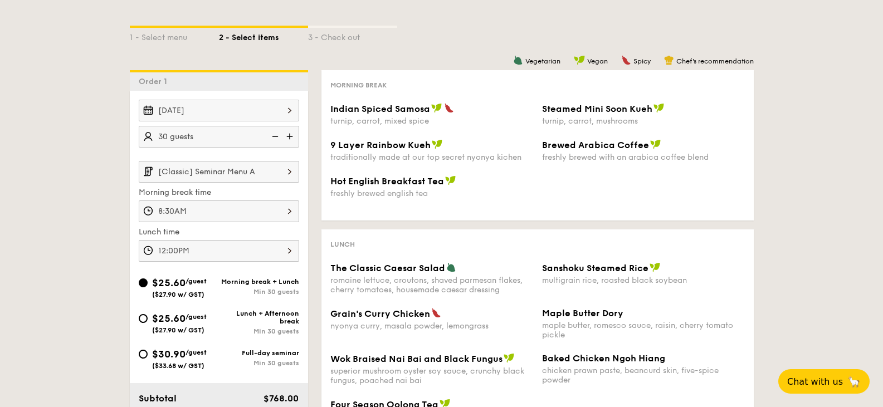
click at [261, 172] on input "[Classic] Seminar Menu A" at bounding box center [219, 172] width 160 height 22
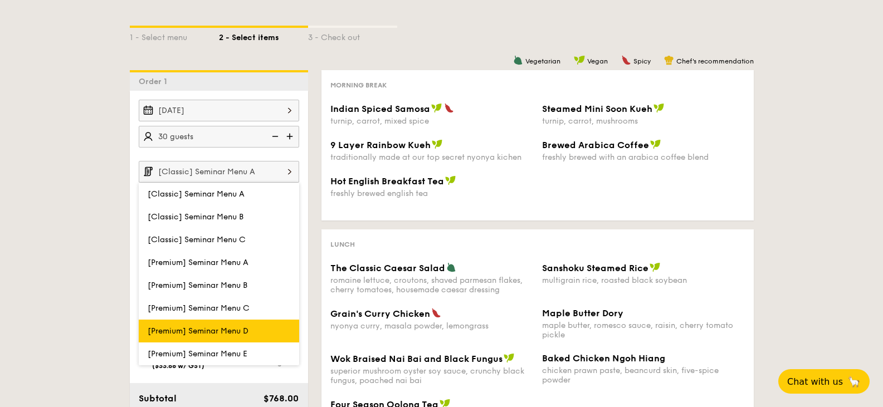
click at [218, 324] on label "[Premium] Seminar Menu D" at bounding box center [219, 331] width 160 height 23
click at [0, 0] on input "[Premium] Seminar Menu D" at bounding box center [0, 0] width 0 height 0
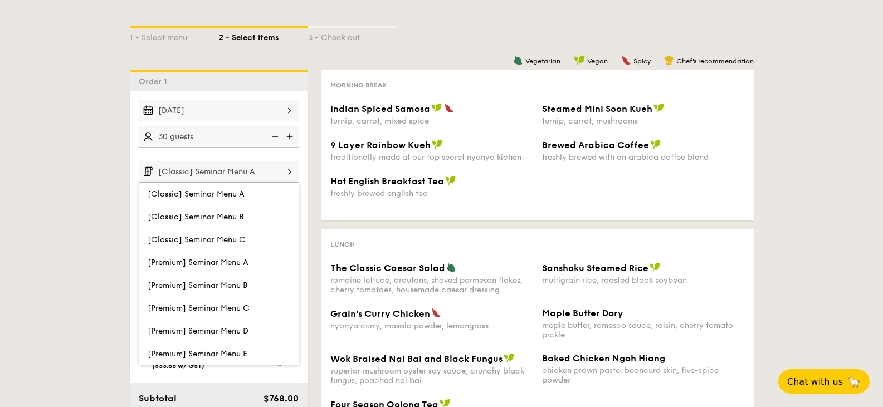
type input "[Premium] Seminar Menu D"
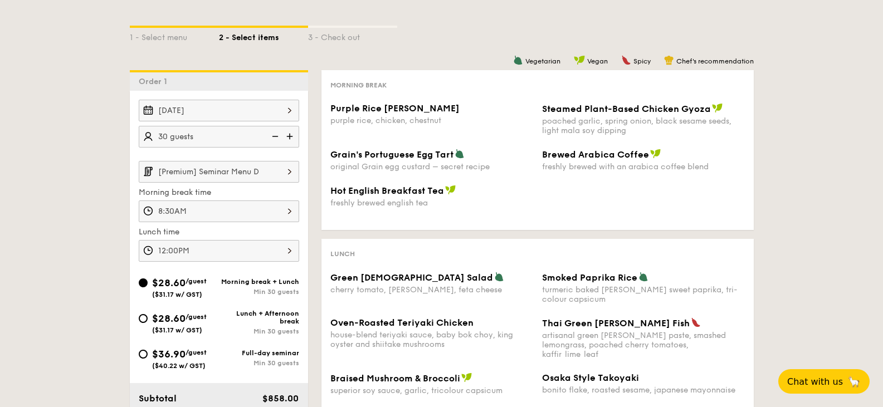
click at [256, 178] on input "[Premium] Seminar Menu D" at bounding box center [219, 172] width 160 height 22
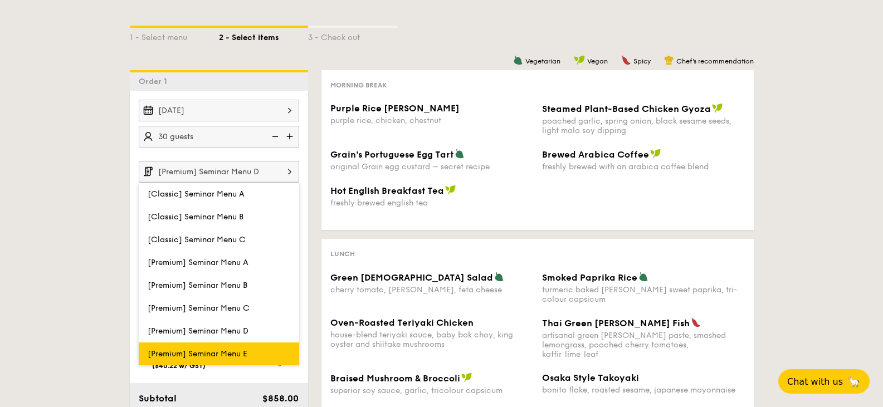
click at [234, 351] on span "[Premium] Seminar Menu E" at bounding box center [198, 353] width 100 height 9
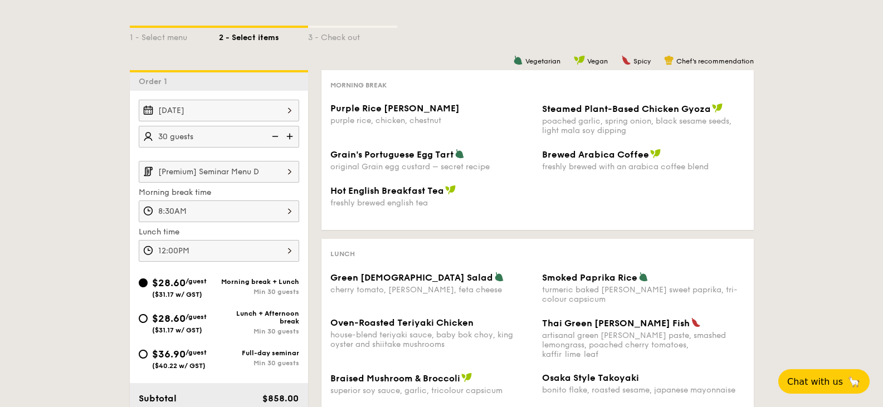
click at [271, 284] on div "Morning break + Lunch" at bounding box center [259, 282] width 80 height 8
click at [148, 284] on input "$28.60 /guest ($31.17 w/ GST) Morning break + Lunch Min 30 guests" at bounding box center [143, 282] width 9 height 9
click at [263, 324] on div "Lunch + Afternoon break" at bounding box center [259, 318] width 80 height 16
click at [148, 323] on input "$28.60 /guest ($31.17 w/ GST) Lunch + Afternoon break Min 30 guests" at bounding box center [143, 318] width 9 height 9
radio input "true"
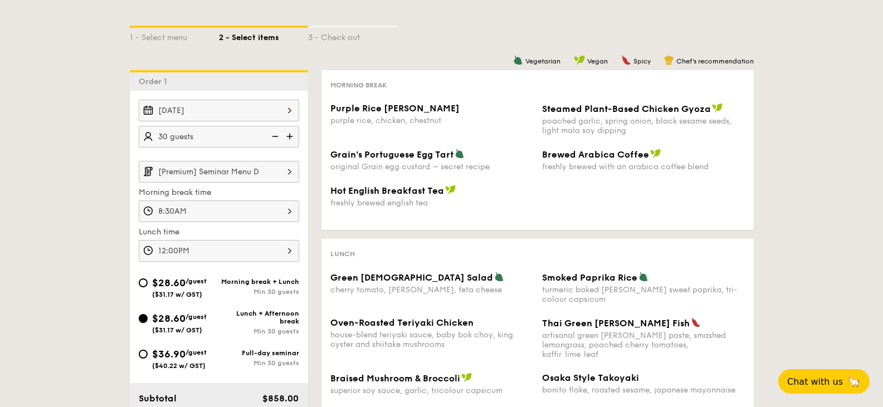
type input "12:00PM"
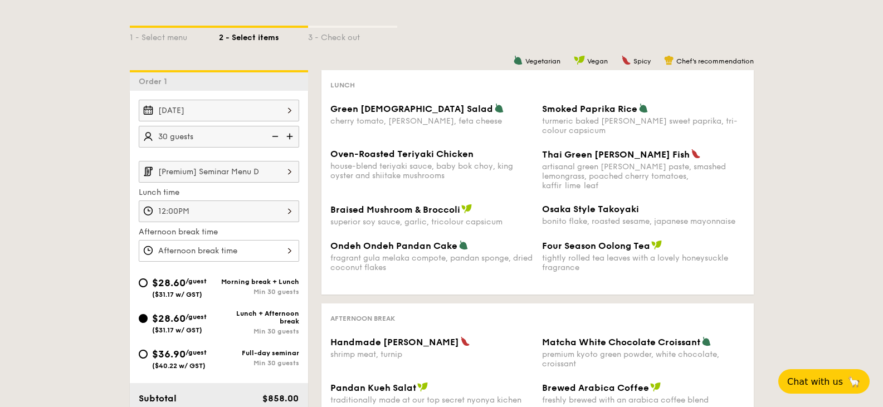
click at [265, 283] on div "Morning break + Lunch" at bounding box center [259, 282] width 80 height 8
click at [148, 283] on input "$28.60 /guest ($31.17 w/ GST) Morning break + Lunch Min 30 guests" at bounding box center [143, 282] width 9 height 9
radio input "true"
type input "8:30AM"
type input "12:00PM"
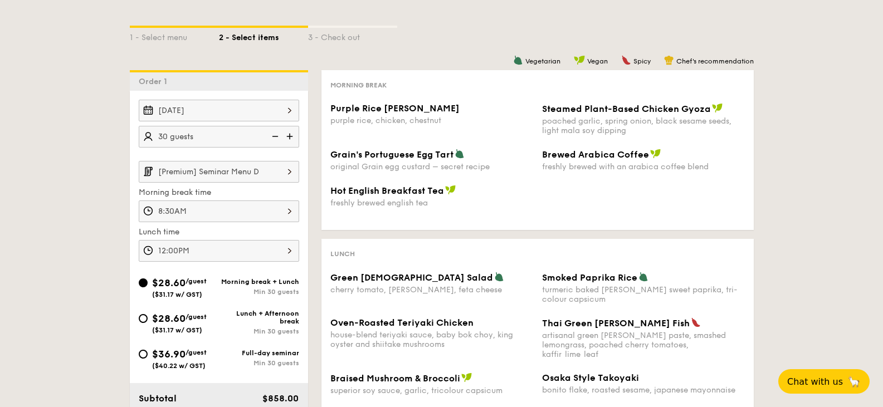
click at [278, 167] on input "[Premium] Seminar Menu D" at bounding box center [219, 172] width 160 height 22
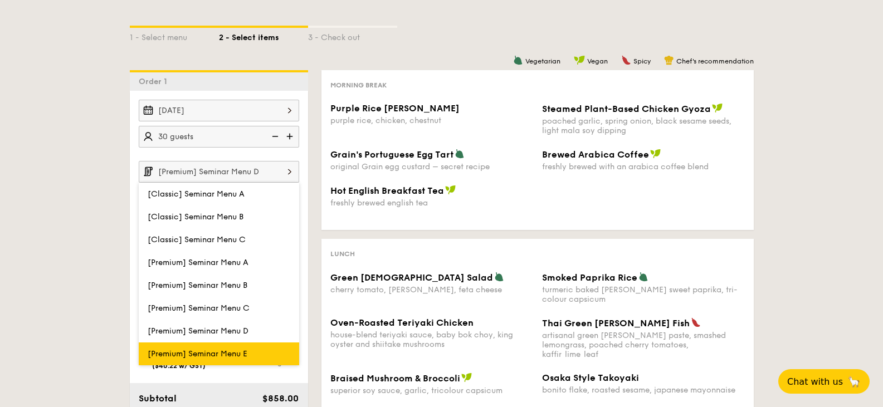
click at [235, 349] on span "[Premium] Seminar Menu E" at bounding box center [198, 353] width 100 height 9
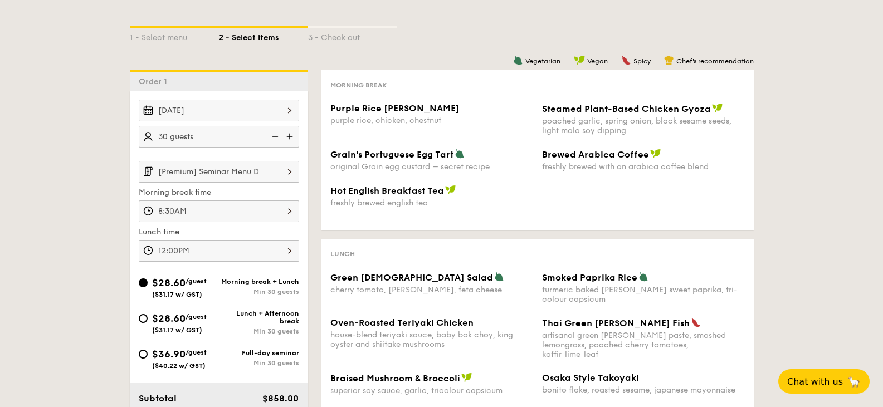
click at [252, 169] on input "[Premium] Seminar Menu D" at bounding box center [219, 172] width 160 height 22
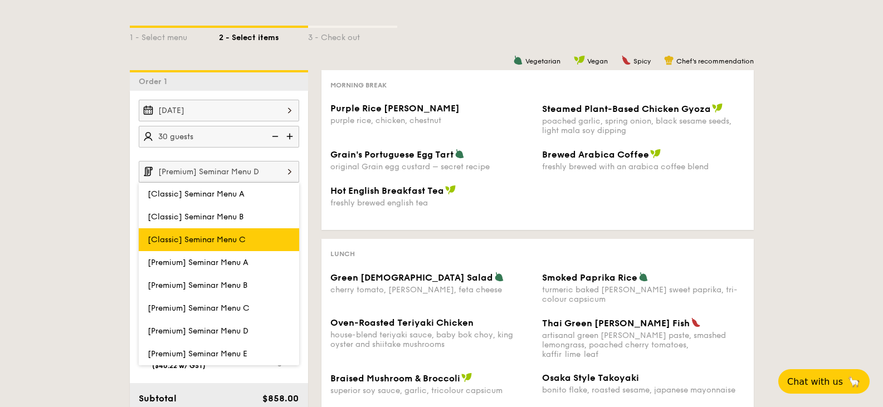
click at [218, 231] on label "[Classic] Seminar Menu C" at bounding box center [219, 239] width 160 height 23
click at [0, 0] on input "[Classic] Seminar Menu C" at bounding box center [0, 0] width 0 height 0
type input "[Classic] Seminar Menu C"
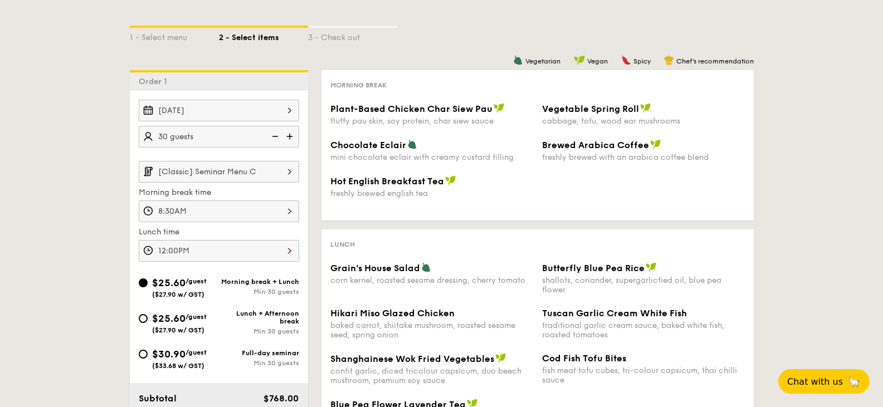
click at [218, 173] on input "[Classic] Seminar Menu C" at bounding box center [219, 172] width 160 height 22
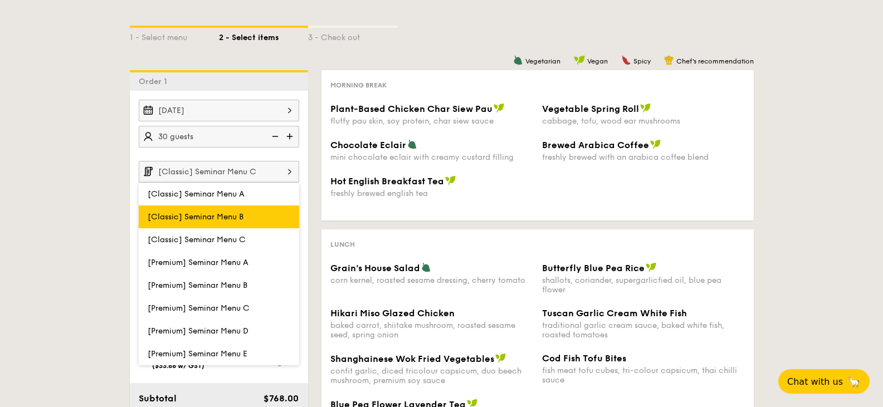
click at [202, 221] on span "[Classic] Seminar Menu B" at bounding box center [196, 216] width 96 height 9
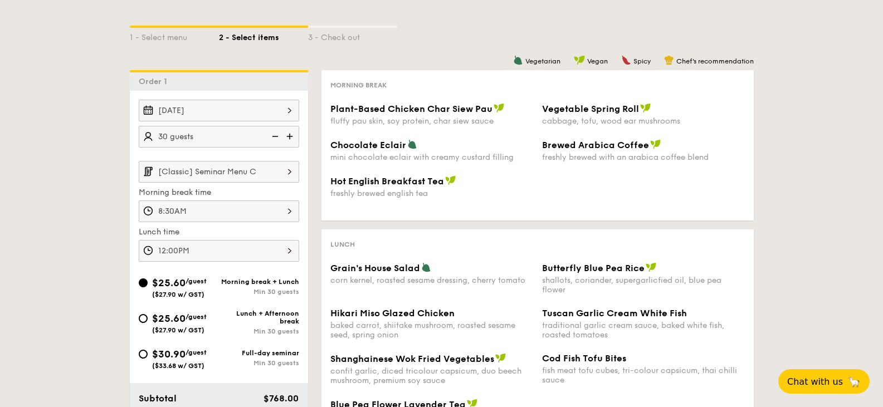
click at [276, 282] on div "Morning break + Lunch" at bounding box center [259, 282] width 80 height 8
click at [148, 282] on input "$25.60 /guest ($27.90 w/ GST) Morning break + Lunch Min 30 guests" at bounding box center [143, 282] width 9 height 9
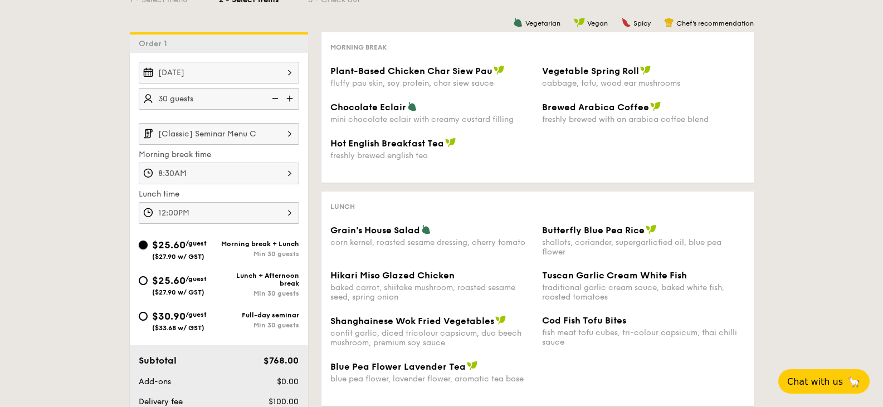
scroll to position [202, 0]
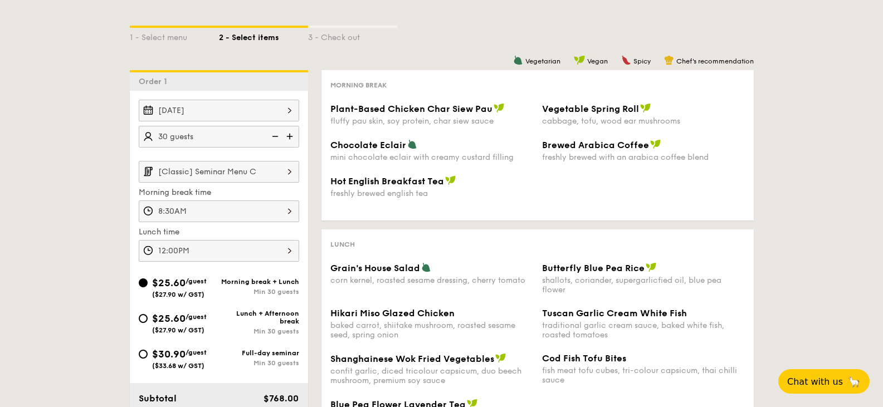
click at [262, 174] on input "[Classic] Seminar Menu C" at bounding box center [219, 172] width 160 height 22
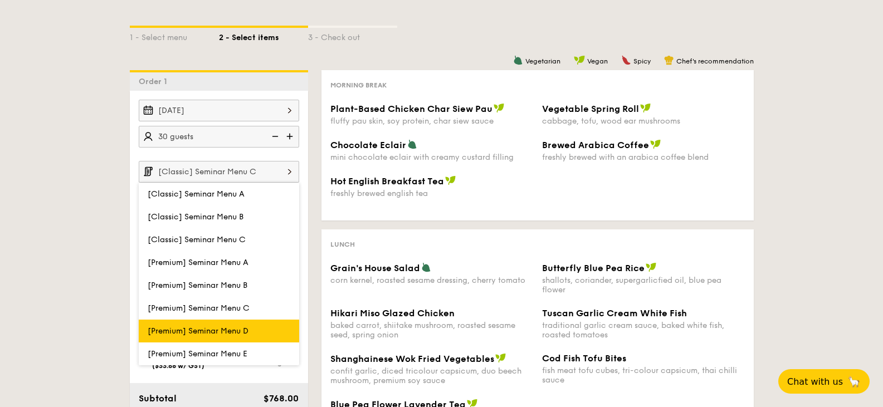
click at [240, 332] on span "[Premium] Seminar Menu D" at bounding box center [198, 330] width 101 height 9
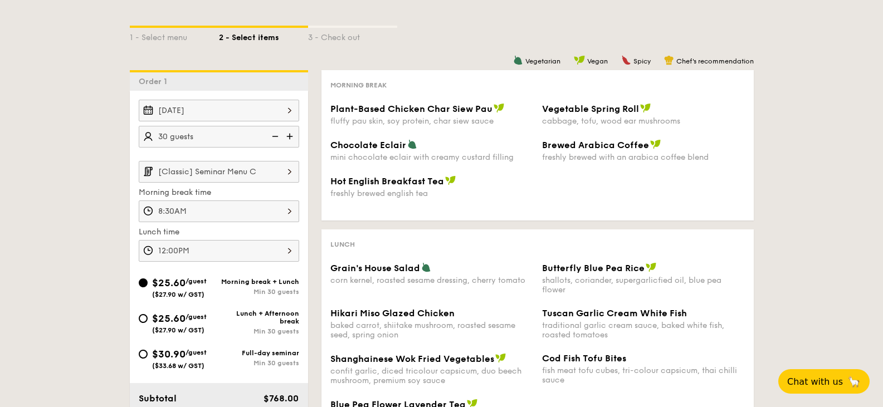
click at [241, 292] on div "Min 30 guests" at bounding box center [259, 292] width 80 height 8
click at [148, 287] on input "$25.60 /guest ($27.90 w/ GST) Morning break + Lunch Min 30 guests" at bounding box center [143, 282] width 9 height 9
click at [220, 174] on input "[Classic] Seminar Menu C" at bounding box center [219, 172] width 160 height 22
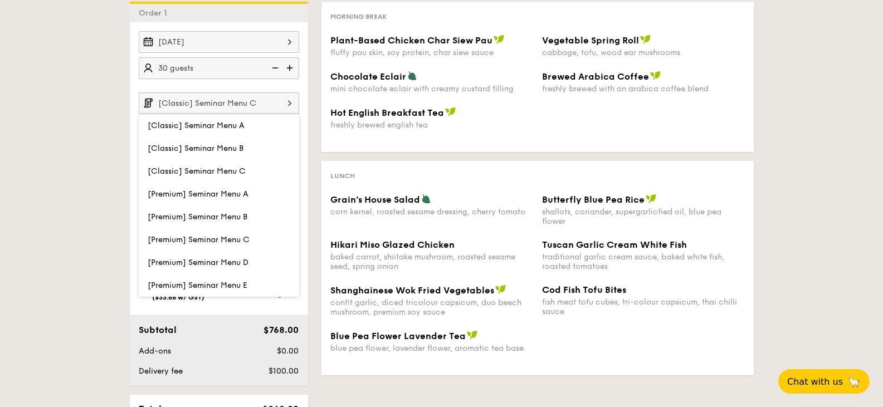
scroll to position [369, 0]
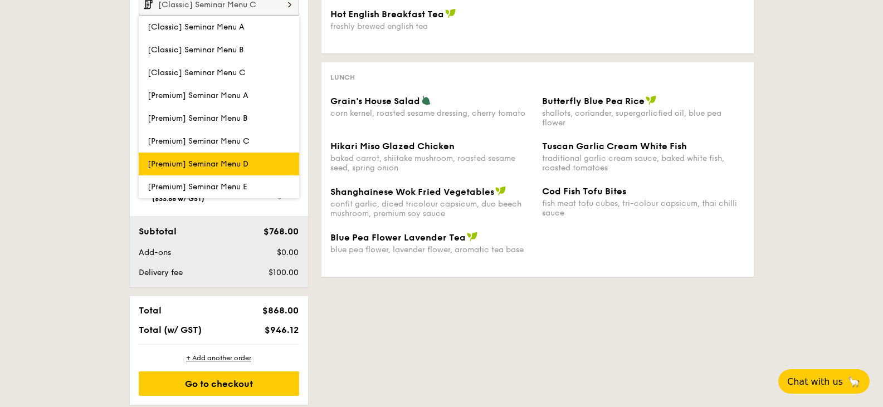
drag, startPoint x: 214, startPoint y: 187, endPoint x: 216, endPoint y: 165, distance: 21.8
click at [216, 165] on div "[Classic] Seminar Menu A [Classic] Seminar Menu B [Classic] Seminar Menu C [Pre…" at bounding box center [219, 107] width 160 height 183
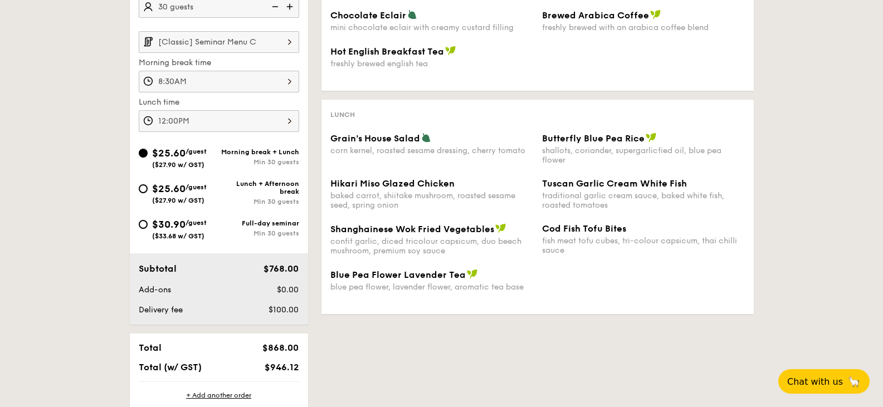
scroll to position [313, 0]
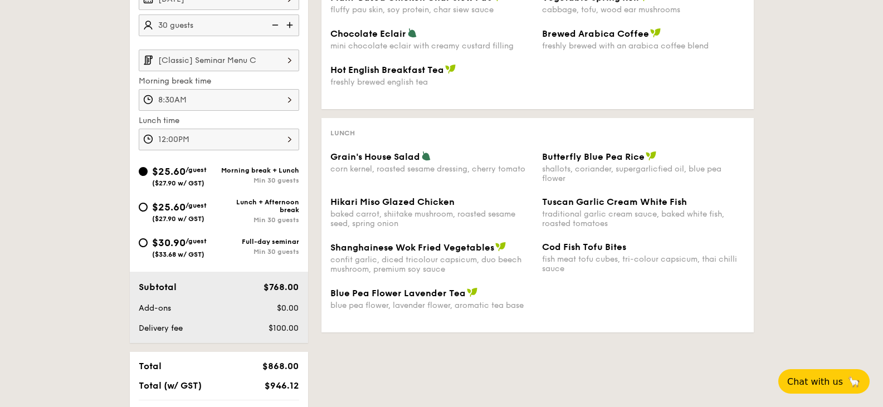
click at [233, 60] on input "[Classic] Seminar Menu C" at bounding box center [219, 61] width 160 height 22
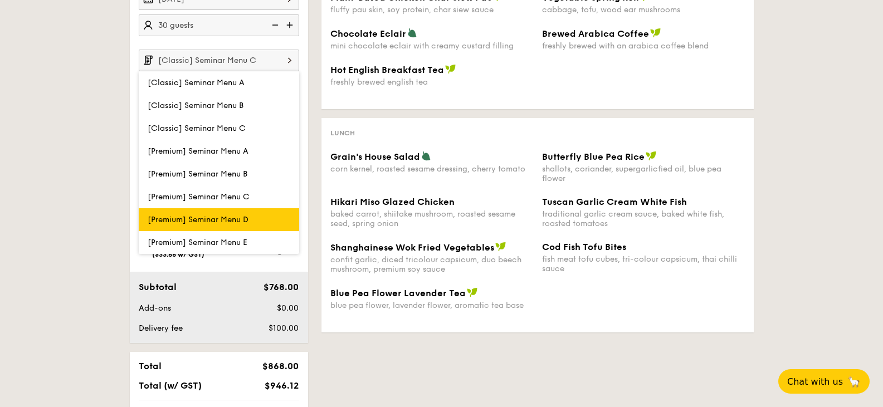
click at [214, 217] on span "[Premium] Seminar Menu D" at bounding box center [198, 219] width 101 height 9
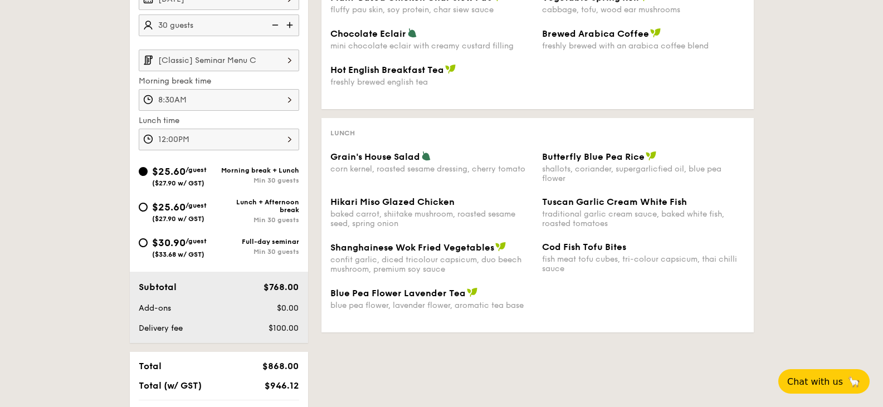
click at [167, 212] on span "$25.60" at bounding box center [168, 207] width 33 height 12
click at [148, 212] on input "$25.60 /guest ($27.90 w/ GST) Lunch + Afternoon break Min 30 guests" at bounding box center [143, 207] width 9 height 9
radio input "true"
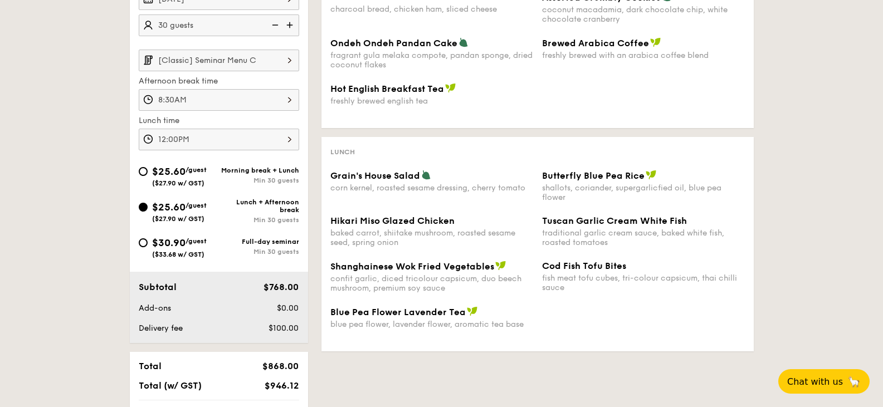
click at [177, 177] on span "$25.60" at bounding box center [168, 171] width 33 height 12
click at [148, 176] on input "$25.60 /guest ($27.90 w/ GST) Morning break + Lunch Min 30 guests" at bounding box center [143, 171] width 9 height 9
radio input "true"
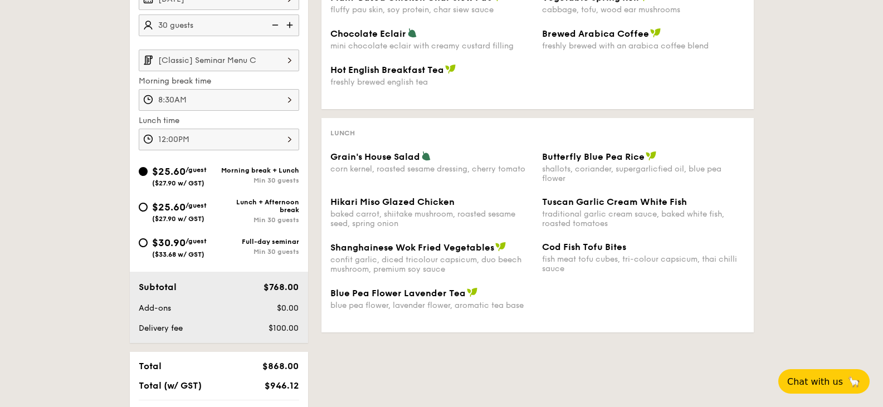
click at [233, 64] on input "[Classic] Seminar Menu C" at bounding box center [219, 61] width 160 height 22
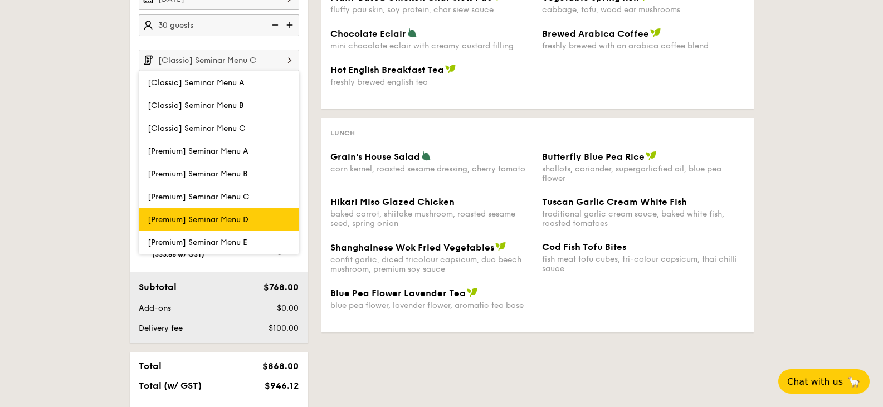
click at [227, 218] on span "[Premium] Seminar Menu D" at bounding box center [198, 219] width 101 height 9
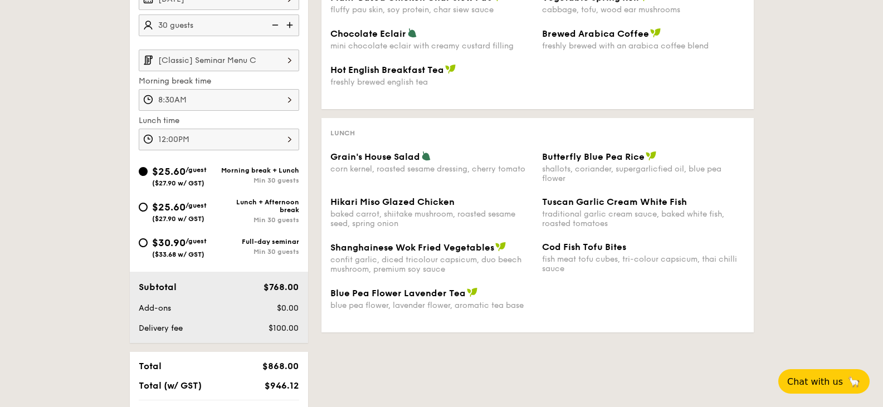
click at [250, 54] on input "[Classic] Seminar Menu C" at bounding box center [219, 61] width 160 height 22
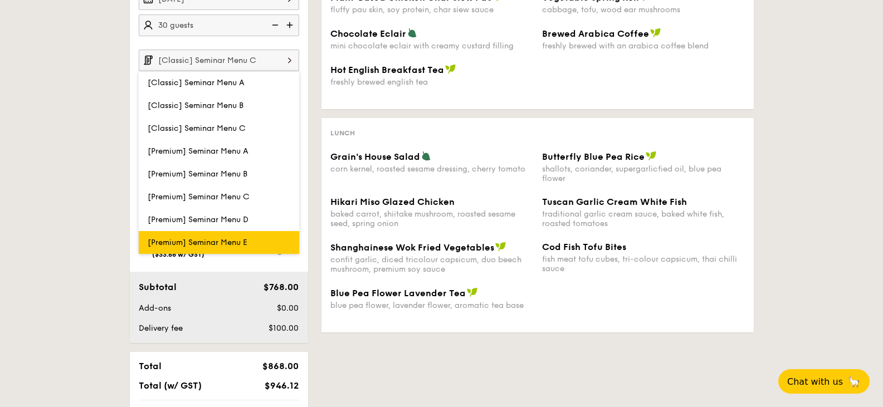
click at [232, 240] on span "[Premium] Seminar Menu E" at bounding box center [198, 242] width 100 height 9
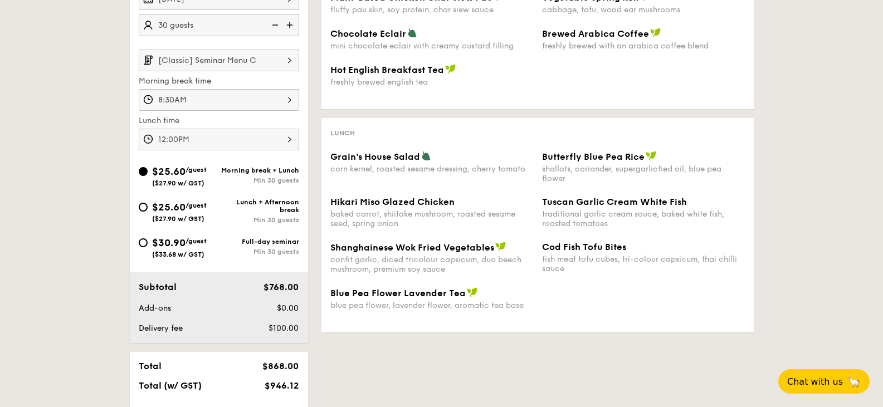
click at [250, 61] on input "[Classic] Seminar Menu C" at bounding box center [219, 61] width 160 height 22
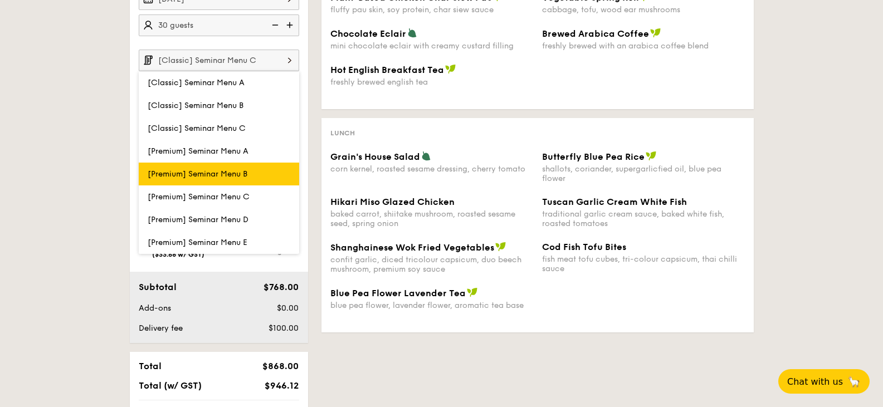
click at [216, 171] on span "[Premium] Seminar Menu B" at bounding box center [198, 173] width 100 height 9
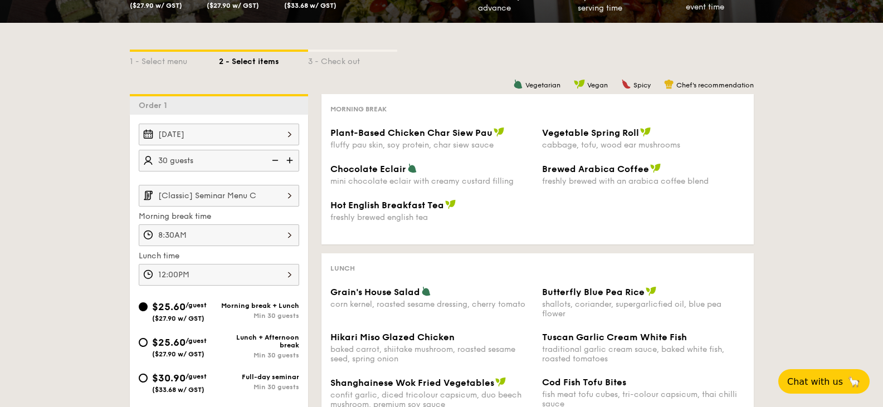
scroll to position [202, 0]
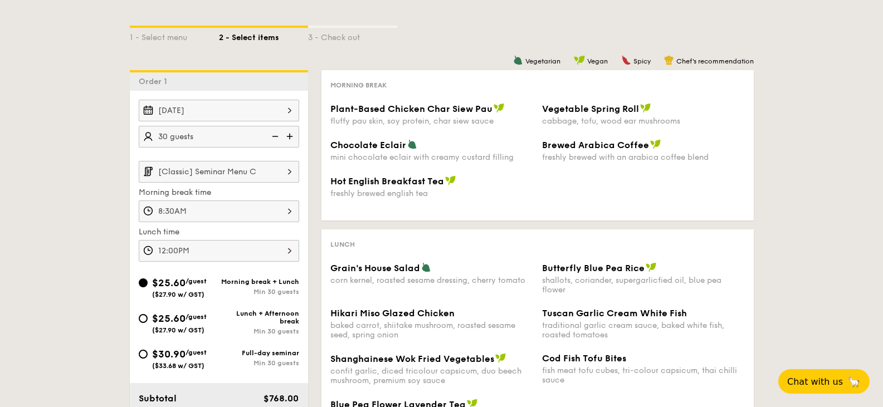
click at [268, 178] on input "[Classic] Seminar Menu C" at bounding box center [219, 172] width 160 height 22
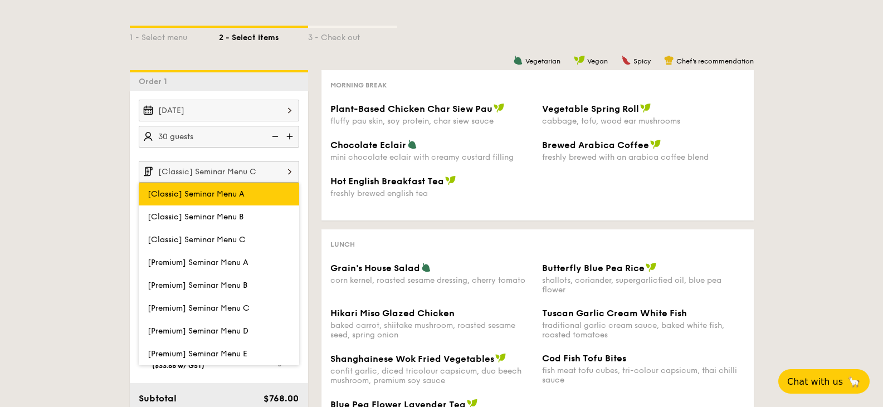
click at [261, 203] on label "[Classic] Seminar Menu A" at bounding box center [219, 194] width 160 height 23
click at [0, 0] on input "[Classic] Seminar Menu A" at bounding box center [0, 0] width 0 height 0
type input "[Classic] Seminar Menu A"
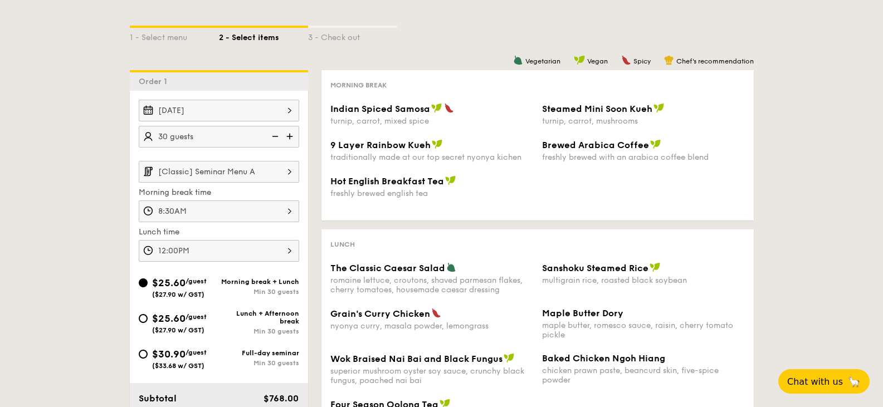
click at [239, 172] on input "[Classic] Seminar Menu A" at bounding box center [219, 172] width 160 height 22
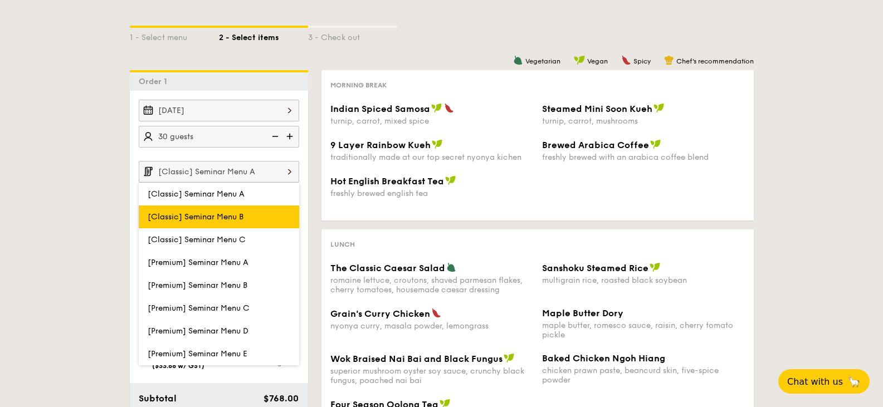
click at [222, 214] on span "[Classic] Seminar Menu B" at bounding box center [196, 216] width 96 height 9
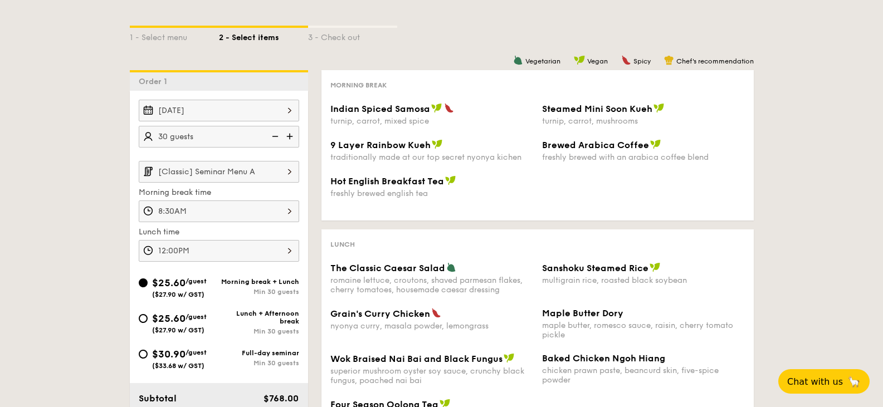
click at [243, 324] on div "Lunch + Afternoon break" at bounding box center [259, 318] width 80 height 16
click at [148, 323] on input "$25.60 /guest ($27.90 w/ GST) Lunch + Afternoon break Min 30 guests" at bounding box center [143, 318] width 9 height 9
radio input "true"
type input "12:00PM"
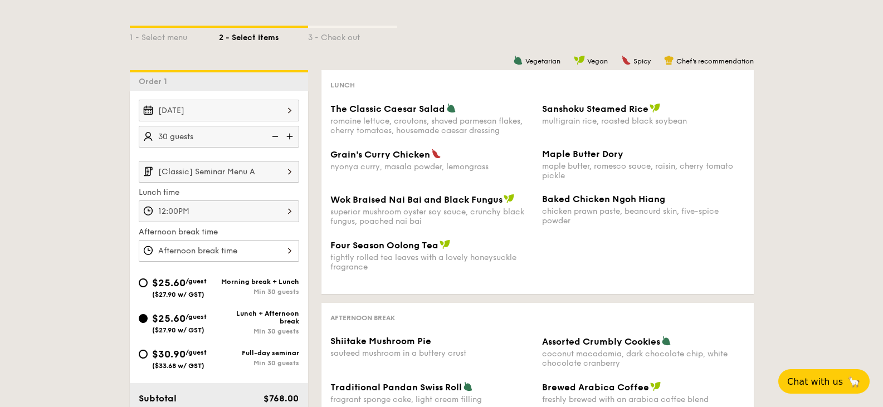
click at [247, 300] on div "$25.60 /guest ($27.90 w/ GST) Morning break + Lunch Min 30 guests" at bounding box center [218, 290] width 169 height 30
click at [247, 292] on div "Min 30 guests" at bounding box center [259, 292] width 80 height 8
click at [148, 287] on input "$25.60 /guest ($27.90 w/ GST) Morning break + Lunch Min 30 guests" at bounding box center [143, 282] width 9 height 9
radio input "true"
type input "8:30AM"
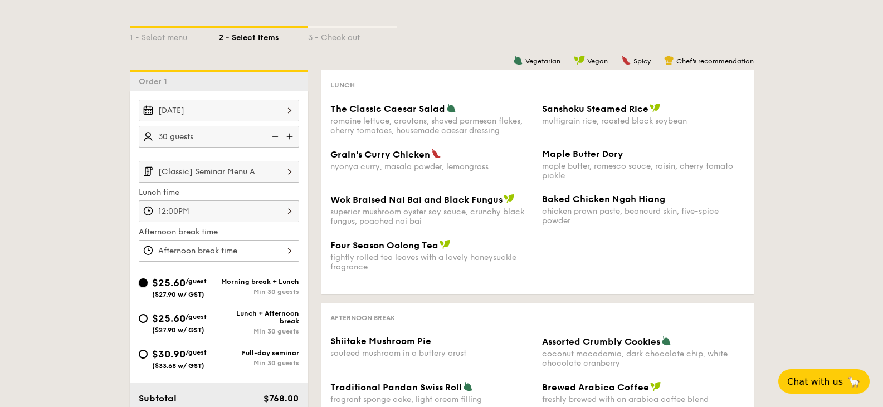
type input "12:00PM"
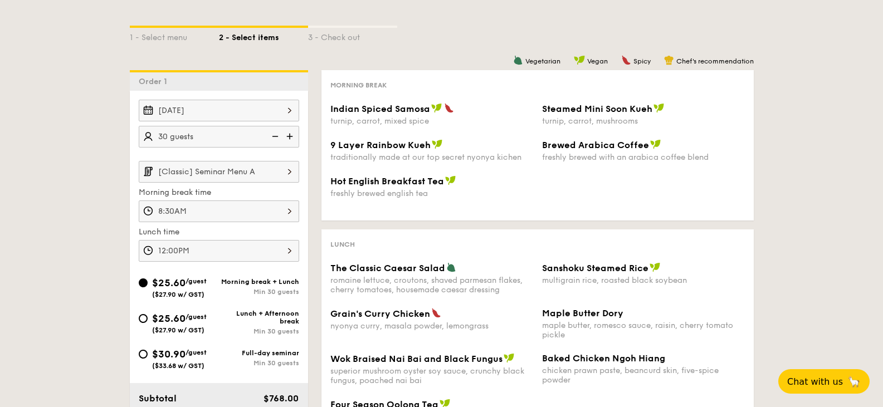
click at [279, 169] on input "[Classic] Seminar Menu A" at bounding box center [219, 172] width 160 height 22
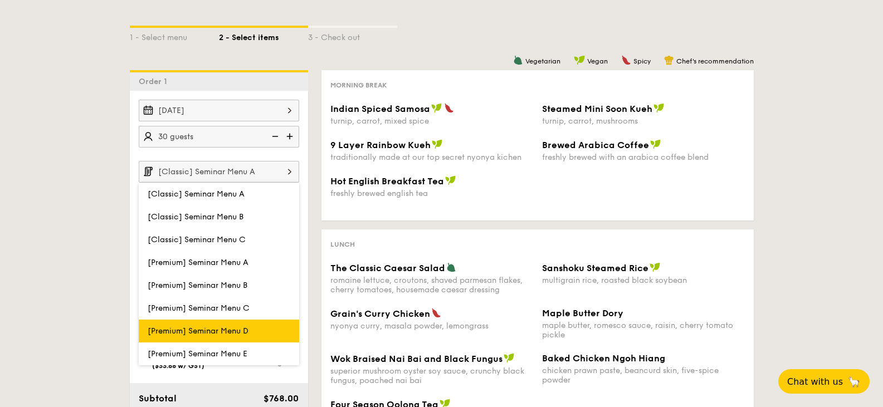
click at [241, 331] on span "[Premium] Seminar Menu D" at bounding box center [198, 330] width 101 height 9
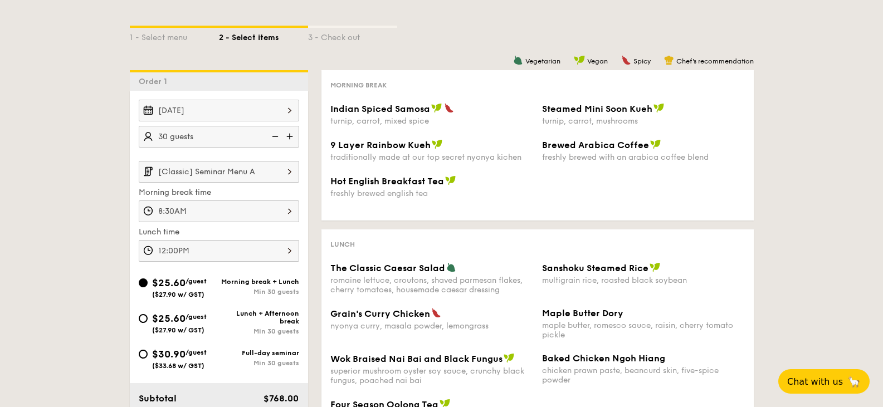
click at [242, 168] on input "[Classic] Seminar Menu A" at bounding box center [219, 172] width 160 height 22
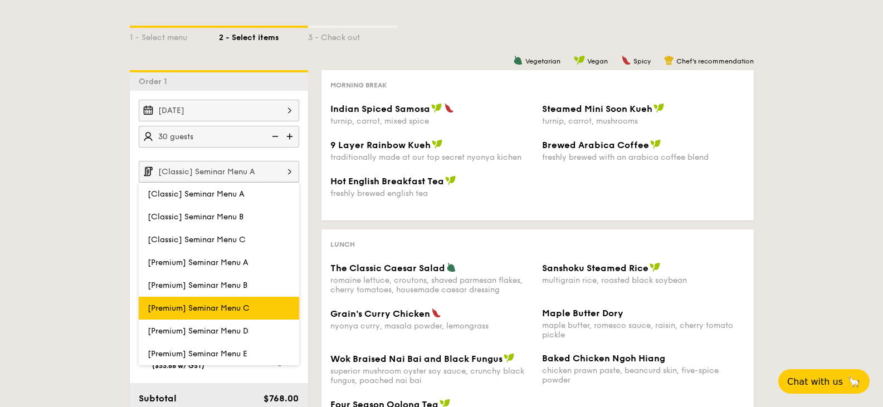
click at [252, 317] on label "[Premium] Seminar Menu C" at bounding box center [219, 308] width 160 height 23
click at [0, 0] on input "[Premium] Seminar Menu C" at bounding box center [0, 0] width 0 height 0
type input "[Premium] Seminar Menu C"
type input "12:00PM"
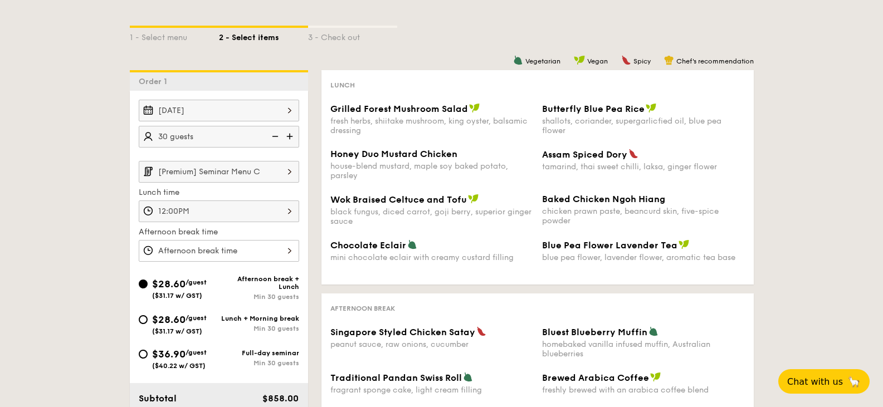
click at [245, 321] on div "Lunch + Morning break" at bounding box center [259, 319] width 80 height 8
click at [148, 321] on input "$28.60 /guest ($31.17 w/ GST) Lunch + Morning break Min 30 guests" at bounding box center [143, 319] width 9 height 9
radio input "true"
type input "8:30AM"
type input "12:00PM"
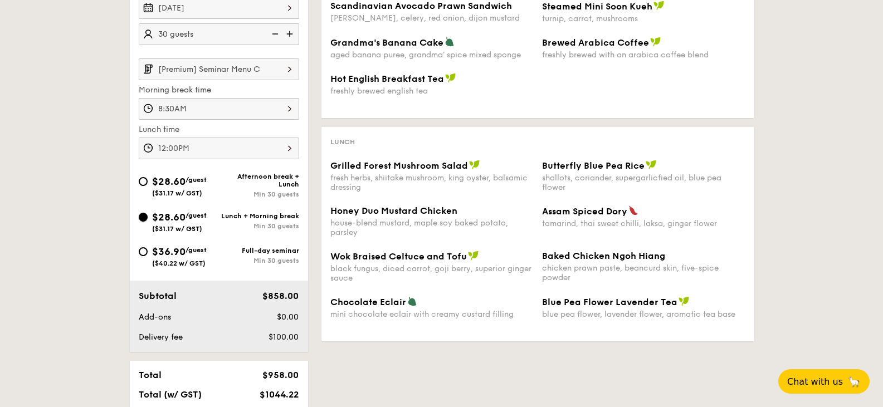
scroll to position [313, 0]
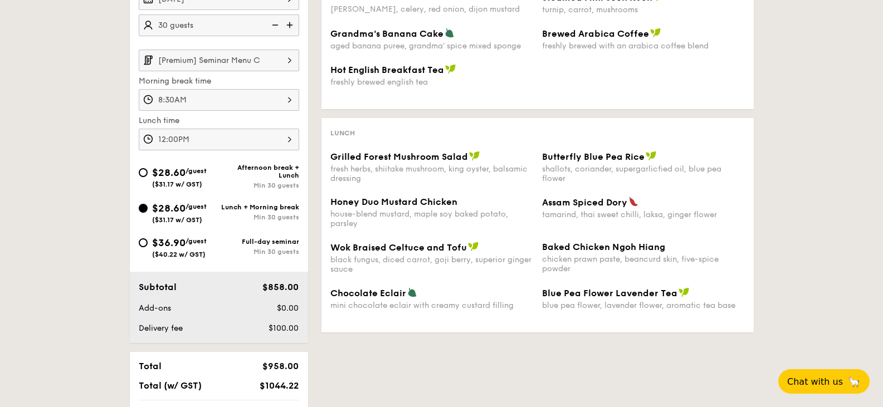
click at [253, 64] on input "[Premium] Seminar Menu C" at bounding box center [219, 61] width 160 height 22
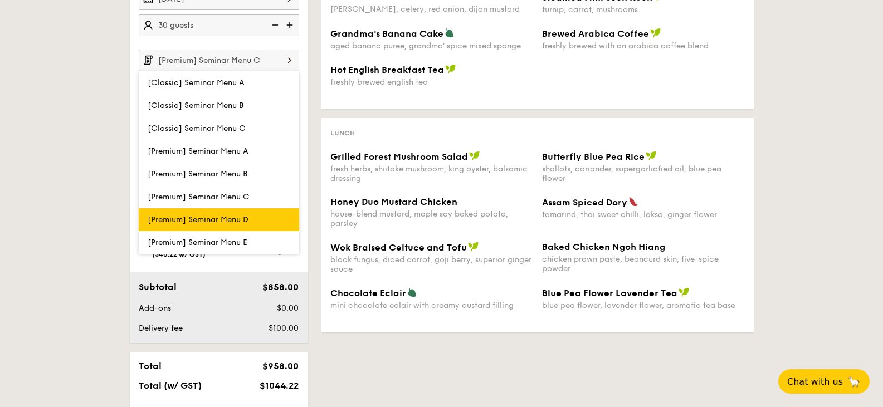
click at [243, 214] on label "[Premium] Seminar Menu D" at bounding box center [219, 219] width 160 height 23
click at [0, 0] on input "[Premium] Seminar Menu D" at bounding box center [0, 0] width 0 height 0
type input "[Premium] Seminar Menu D"
type input "12:00PM"
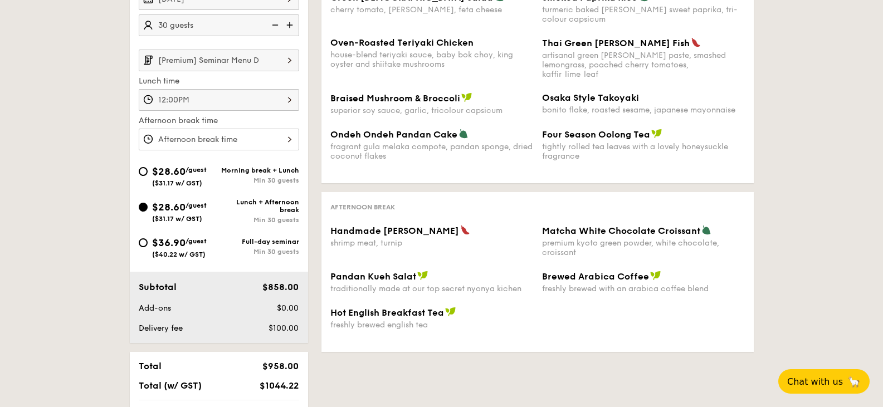
click at [244, 183] on div "Min 30 guests" at bounding box center [259, 181] width 80 height 8
click at [148, 176] on input "$28.60 /guest ($31.17 w/ GST) Morning break + Lunch Min 30 guests" at bounding box center [143, 171] width 9 height 9
radio input "true"
type input "8:30AM"
type input "12:00PM"
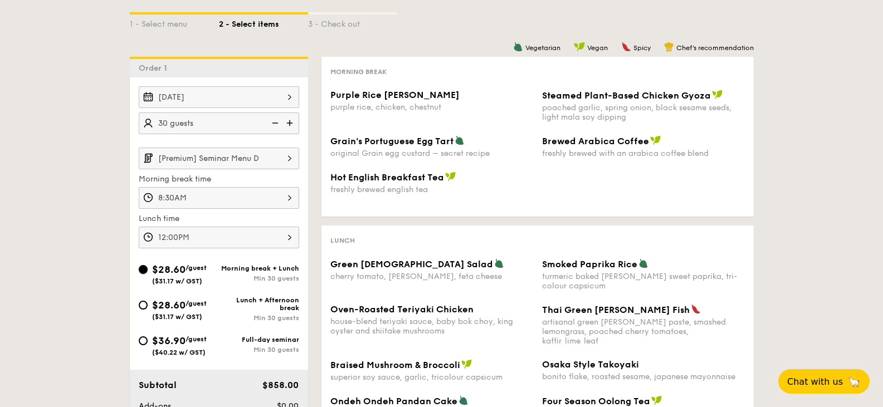
scroll to position [202, 0]
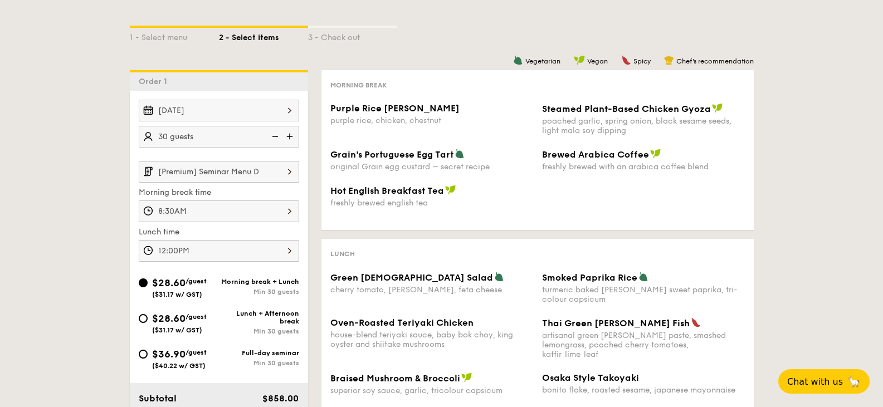
click at [256, 178] on input "[Premium] Seminar Menu D" at bounding box center [219, 172] width 160 height 22
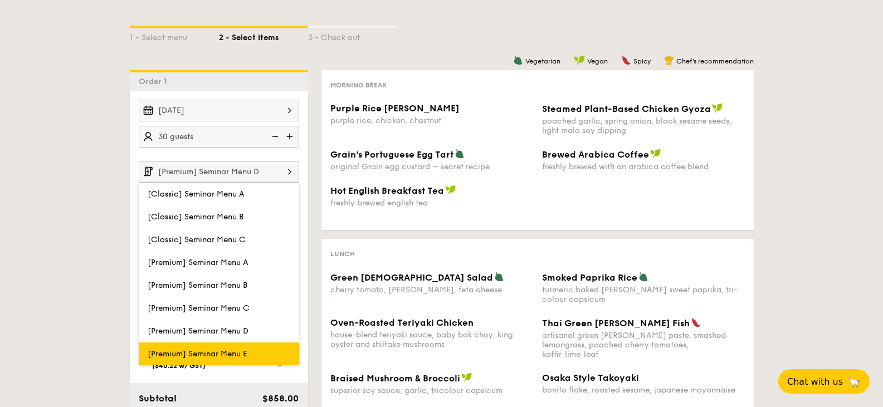
click at [236, 356] on span "[Premium] Seminar Menu E" at bounding box center [198, 353] width 100 height 9
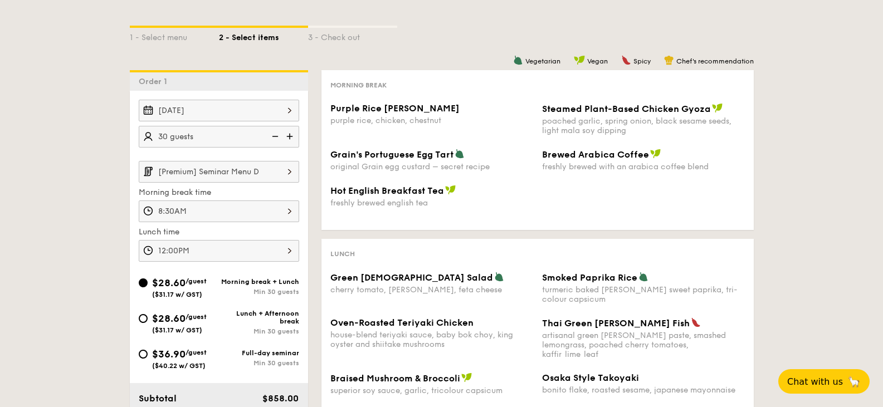
click at [249, 175] on input "[Premium] Seminar Menu D" at bounding box center [219, 172] width 160 height 22
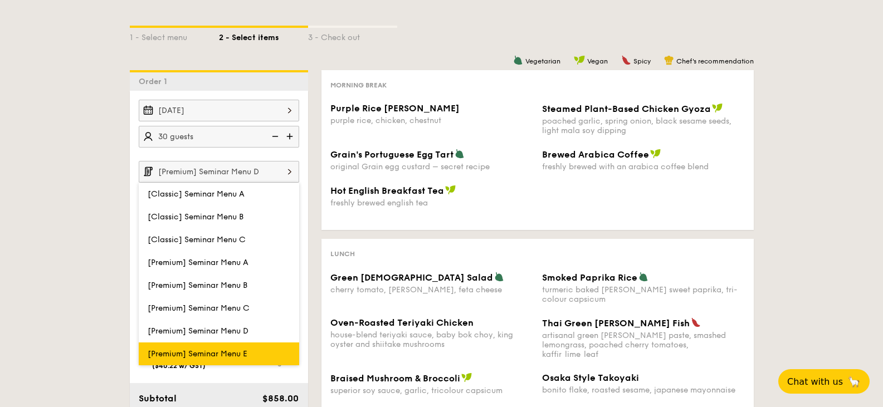
click at [218, 351] on span "[Premium] Seminar Menu E" at bounding box center [198, 353] width 100 height 9
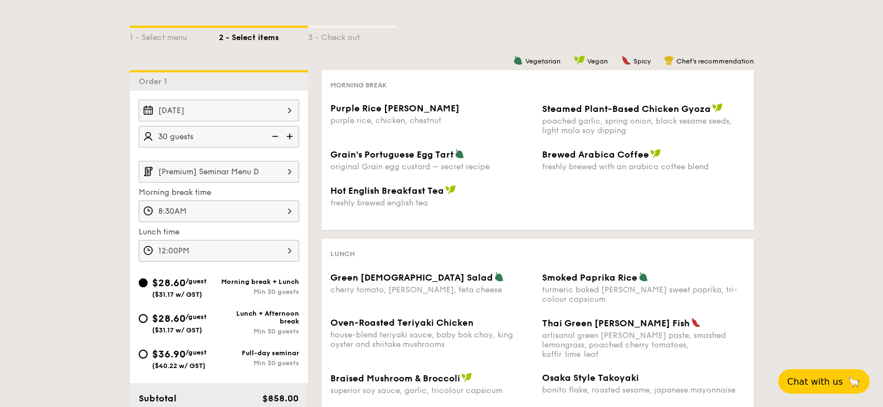
click at [247, 177] on input "[Premium] Seminar Menu D" at bounding box center [219, 172] width 160 height 22
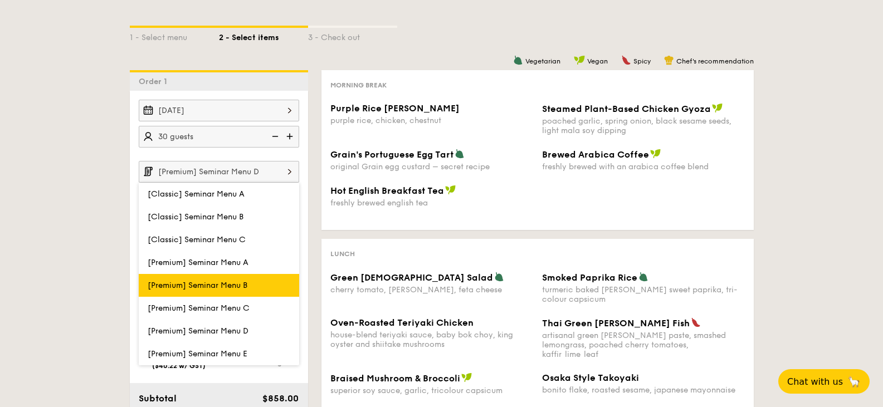
click at [234, 281] on span "[Premium] Seminar Menu B" at bounding box center [198, 285] width 100 height 9
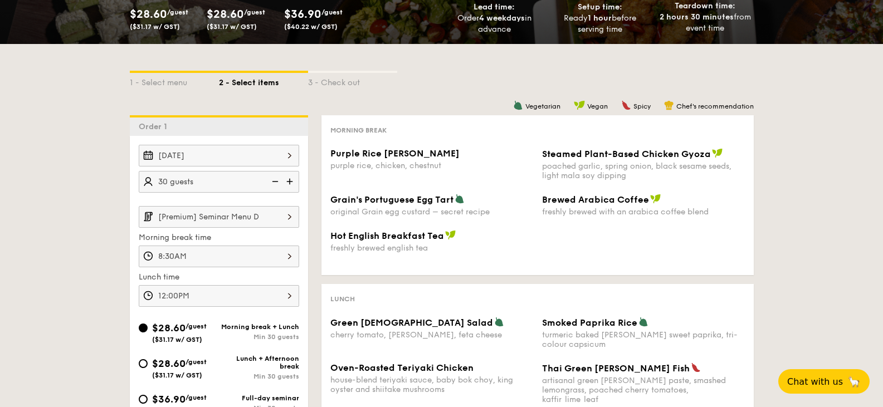
scroll to position [223, 0]
